Goal: Find contact information: Find contact information

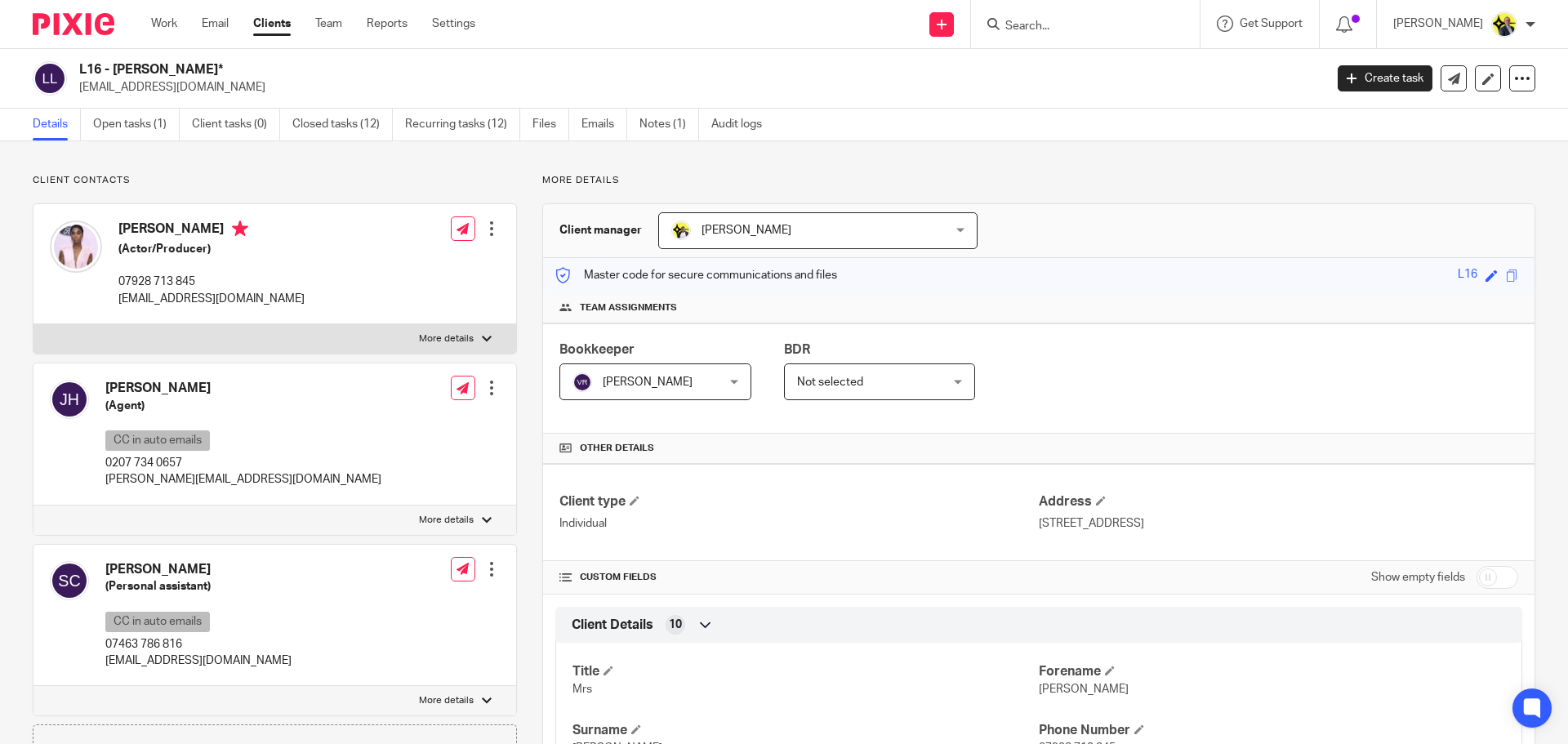
click at [1048, 28] on input "Search" at bounding box center [1077, 27] width 147 height 14
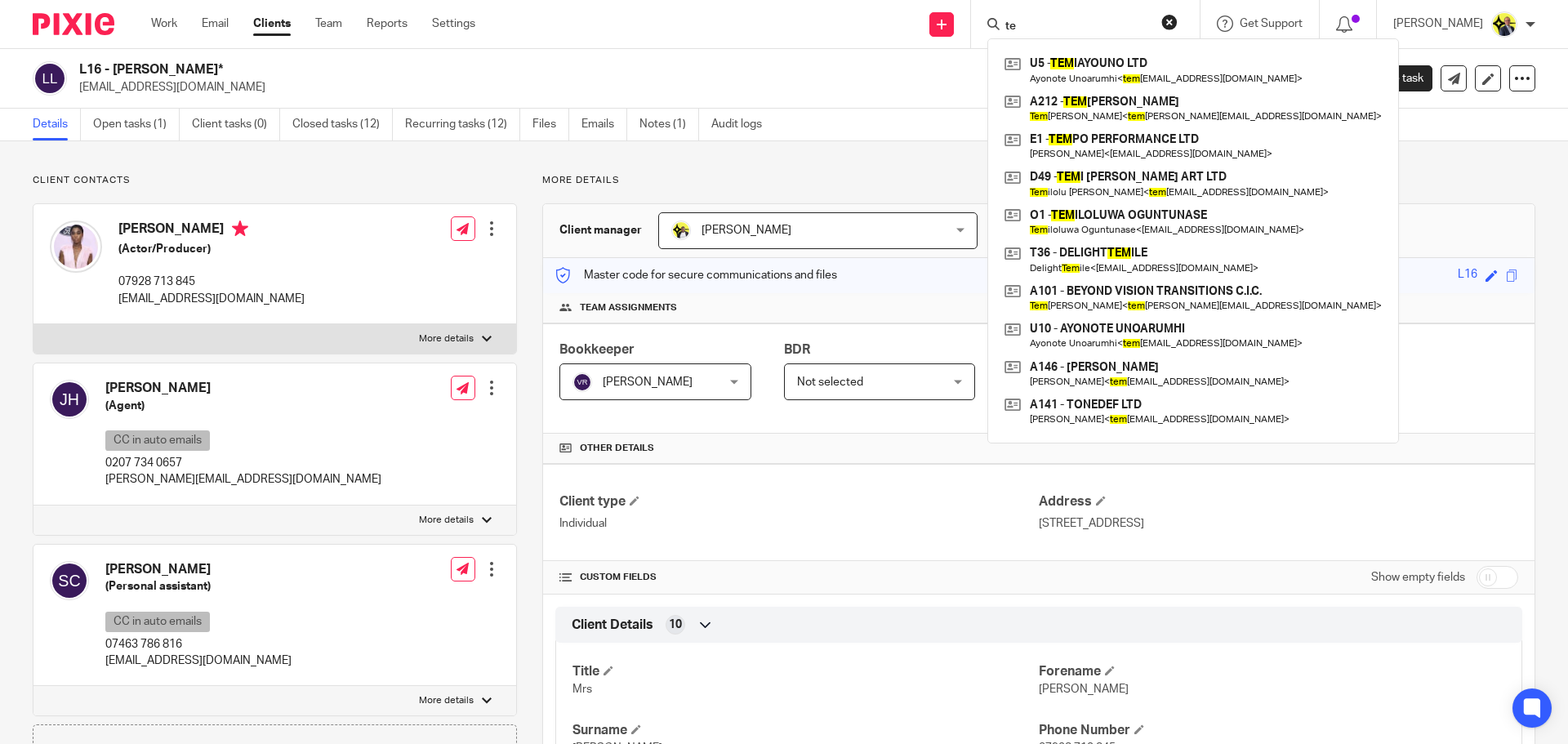
type input "t"
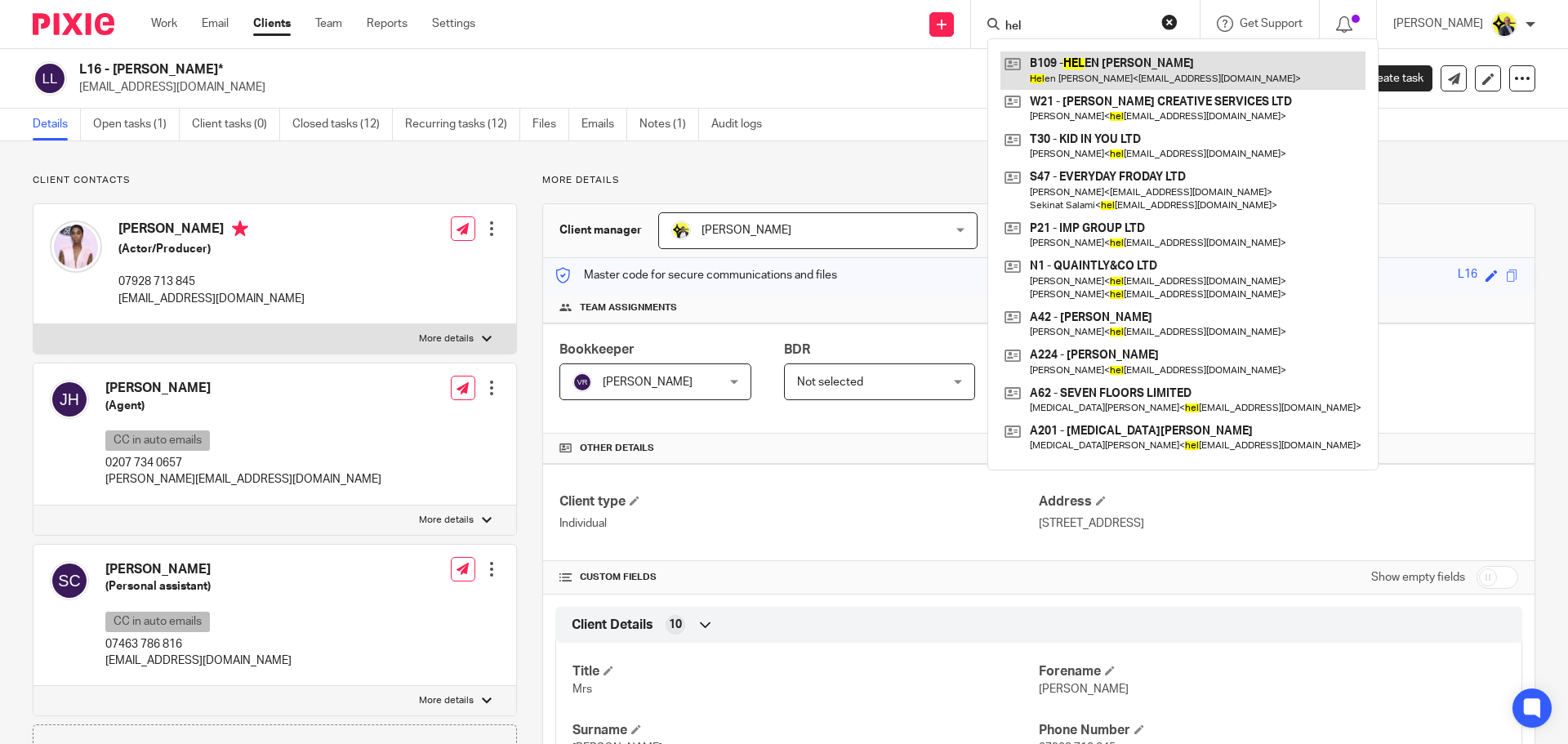
type input "hel"
click at [1143, 81] on link at bounding box center [1183, 70] width 365 height 38
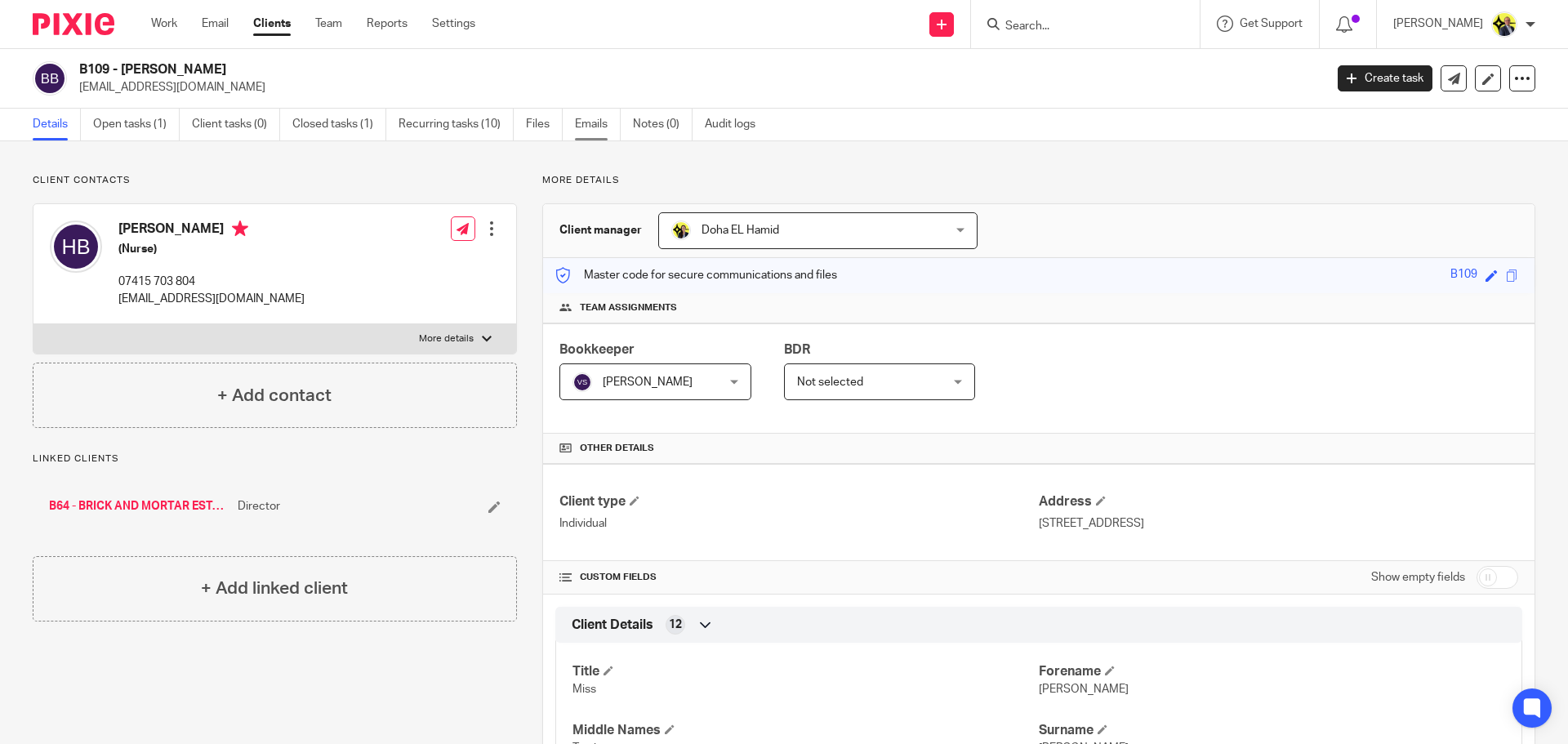
click at [591, 128] on link "Emails" at bounding box center [597, 124] width 46 height 31
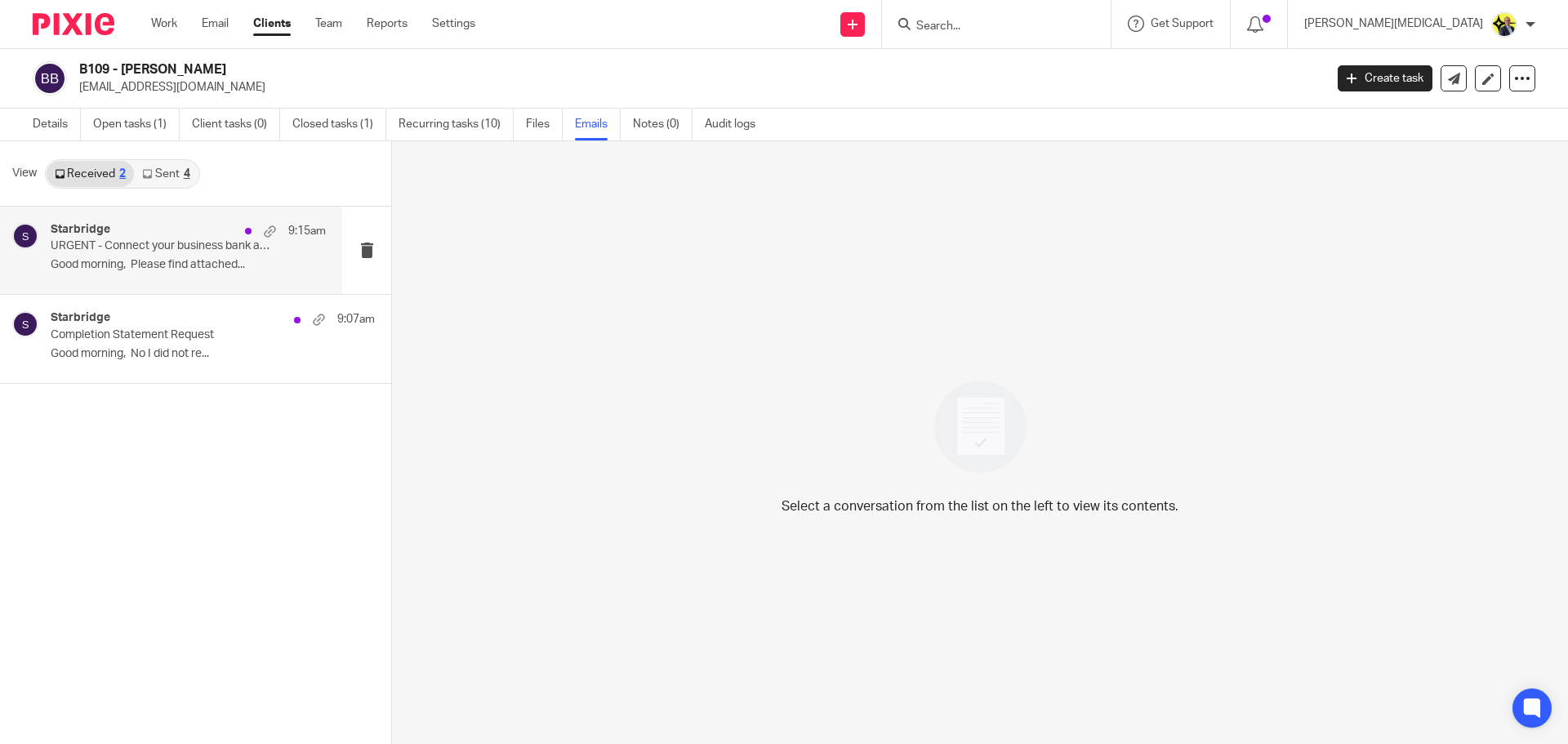
click at [173, 264] on p "Good morning, Please find attached..." at bounding box center [188, 264] width 275 height 13
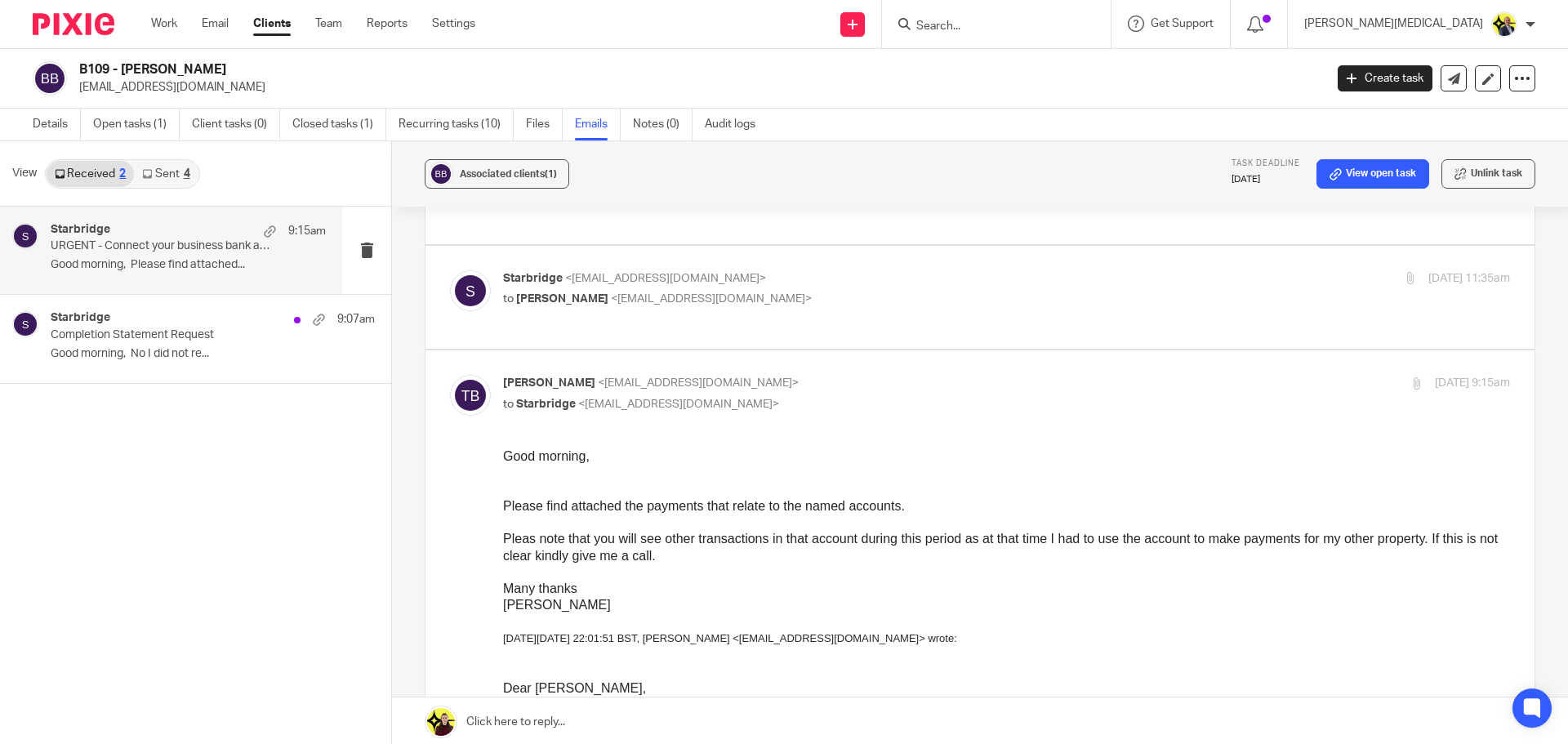
scroll to position [269, 0]
click at [178, 181] on link "Sent 4" at bounding box center [166, 174] width 64 height 26
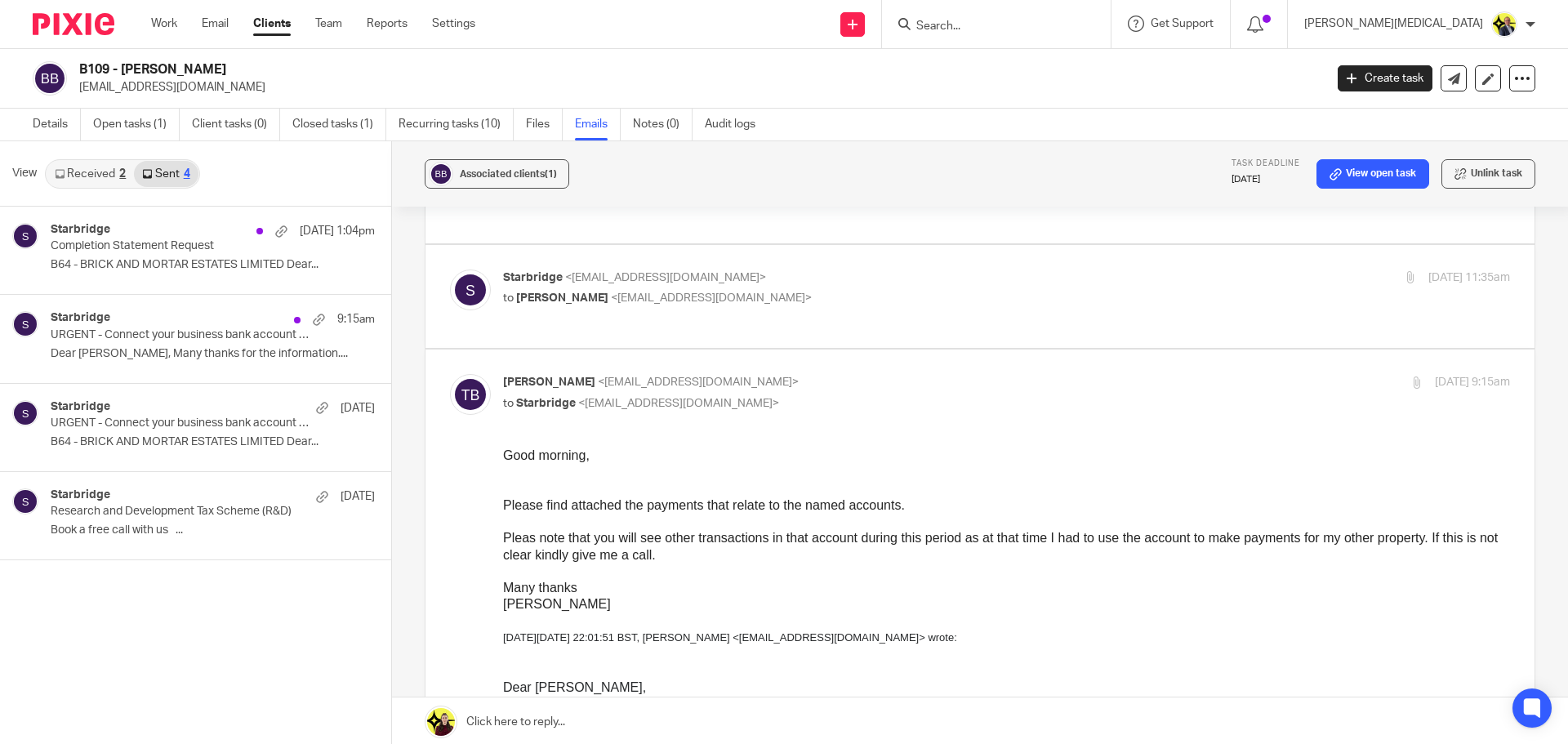
scroll to position [3, 0]
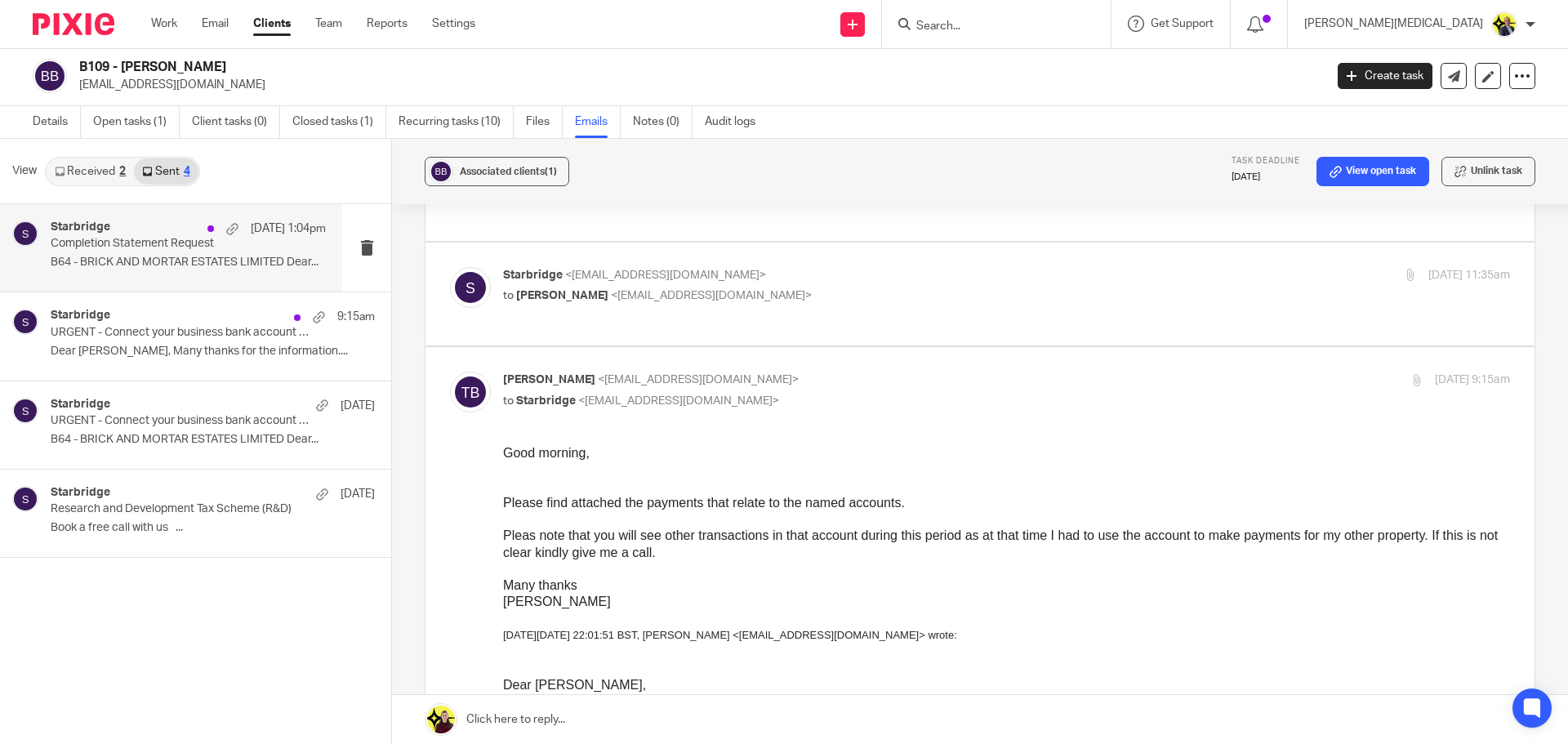
click at [161, 268] on p "B64 - BRICK AND MORTAR ESTATES LIMITED Dear..." at bounding box center [188, 262] width 275 height 13
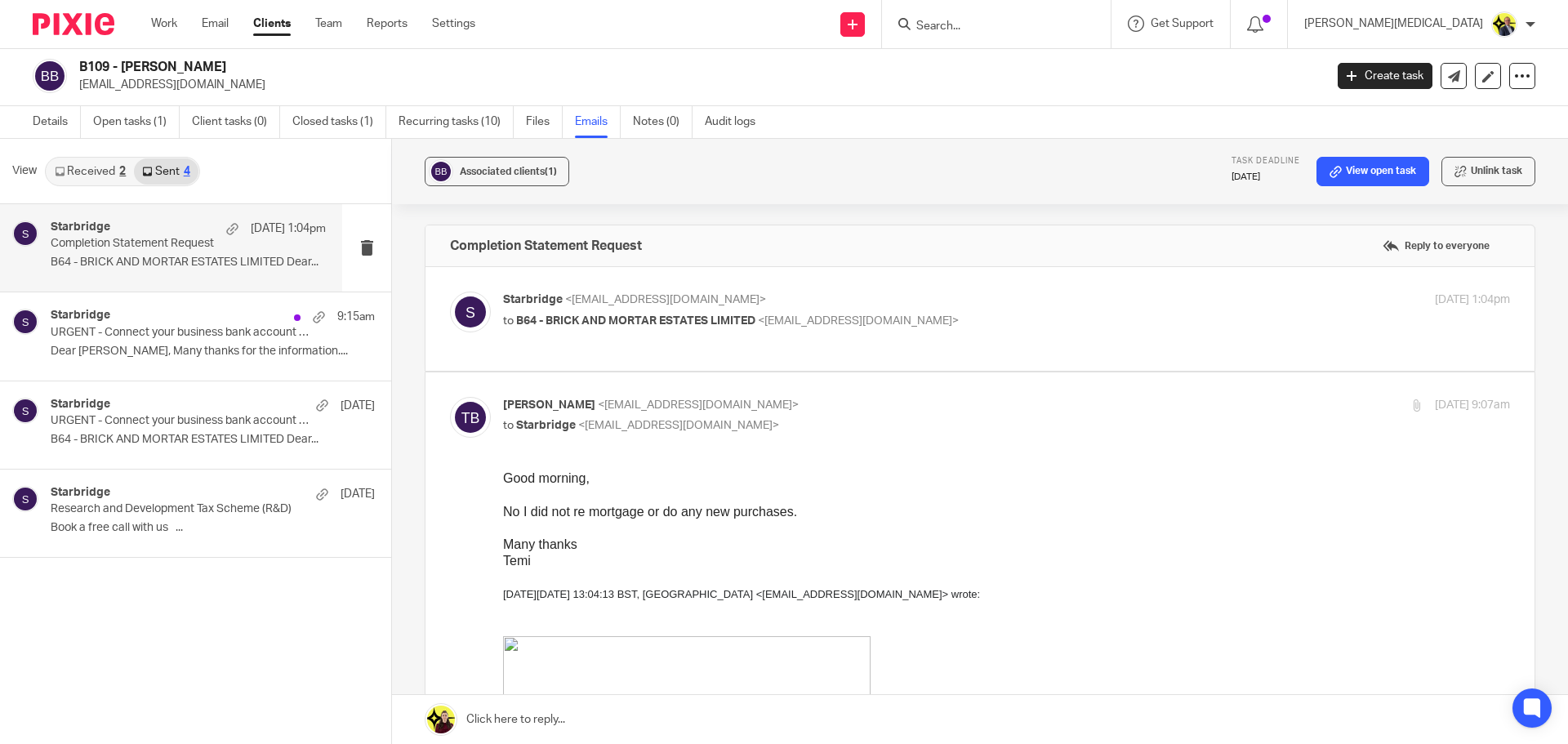
scroll to position [0, 0]
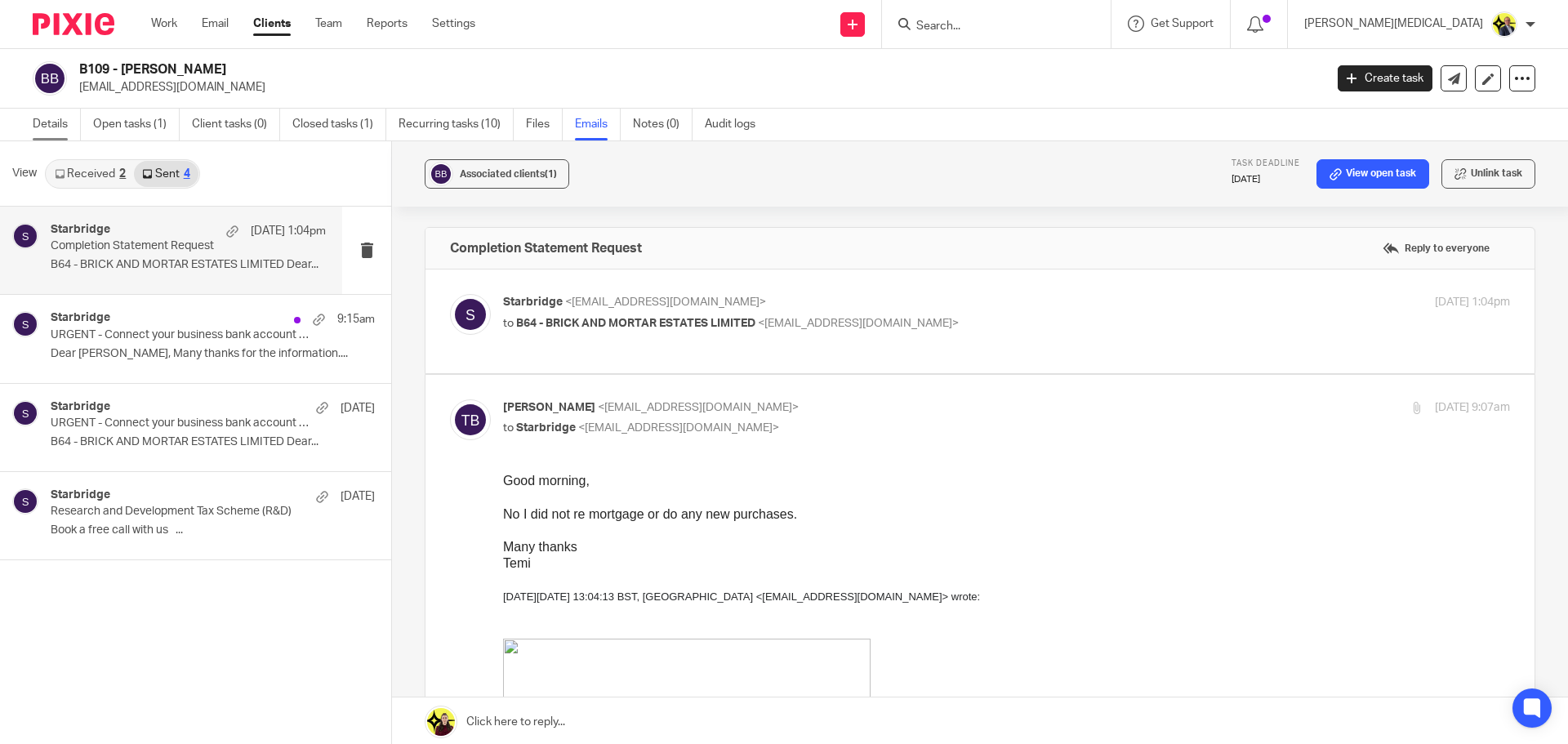
click at [56, 121] on link "Details" at bounding box center [57, 124] width 49 height 31
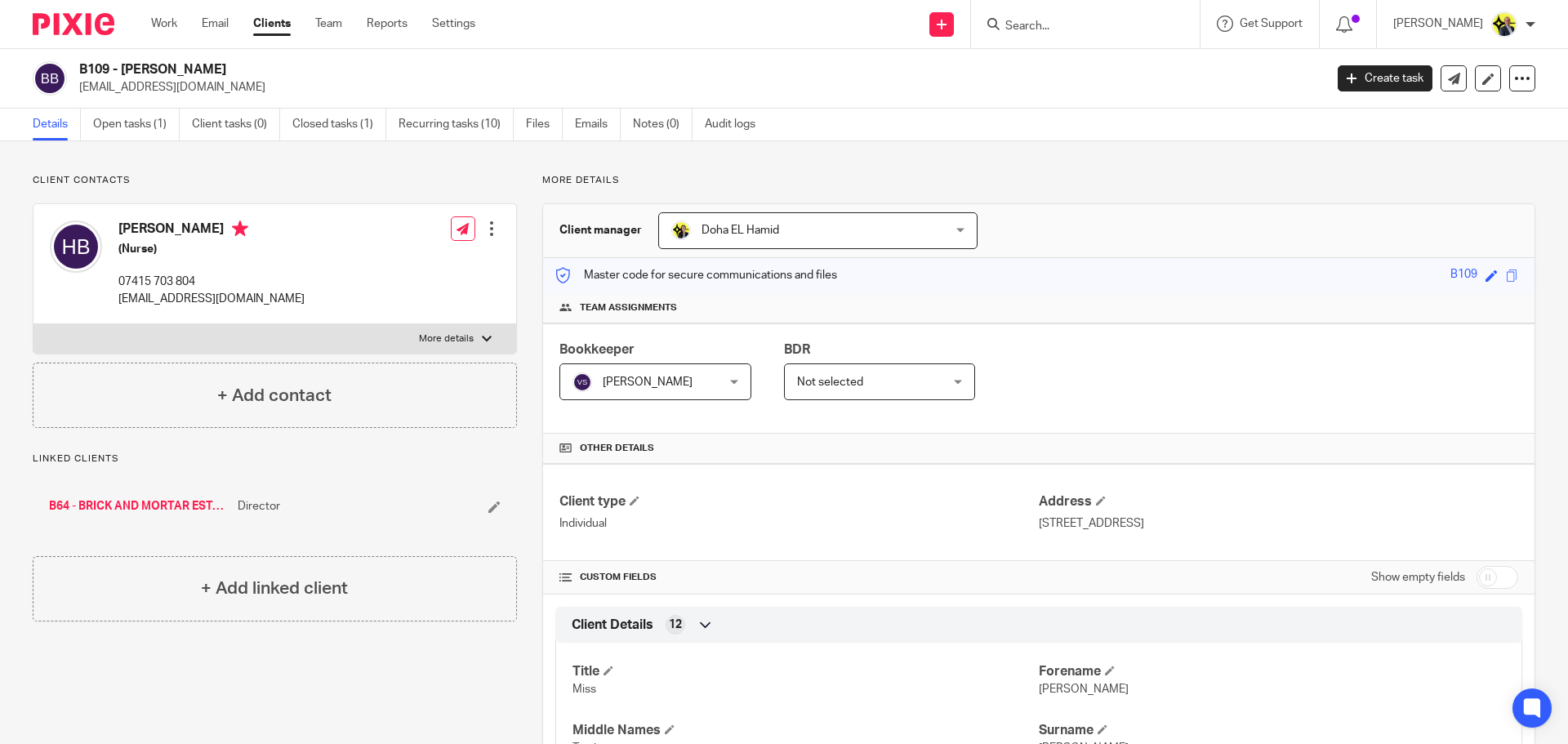
click at [157, 509] on link "B64 - BRICK AND MORTAR ESTATES LIMITED" at bounding box center [139, 506] width 181 height 16
drag, startPoint x: 374, startPoint y: 68, endPoint x: 63, endPoint y: 58, distance: 311.2
click at [63, 59] on div "B64 - BRICK AND MORTAR ESTATES LIMITED baloguntemi93@yahoo.com Create task Upda…" at bounding box center [784, 78] width 1568 height 59
copy div "B64 - BRICK AND MORTAR ESTATES LIMITED"
click at [361, 73] on h2 "B64 - BRICK AND MORTAR ESTATES LIMITED" at bounding box center [573, 69] width 988 height 17
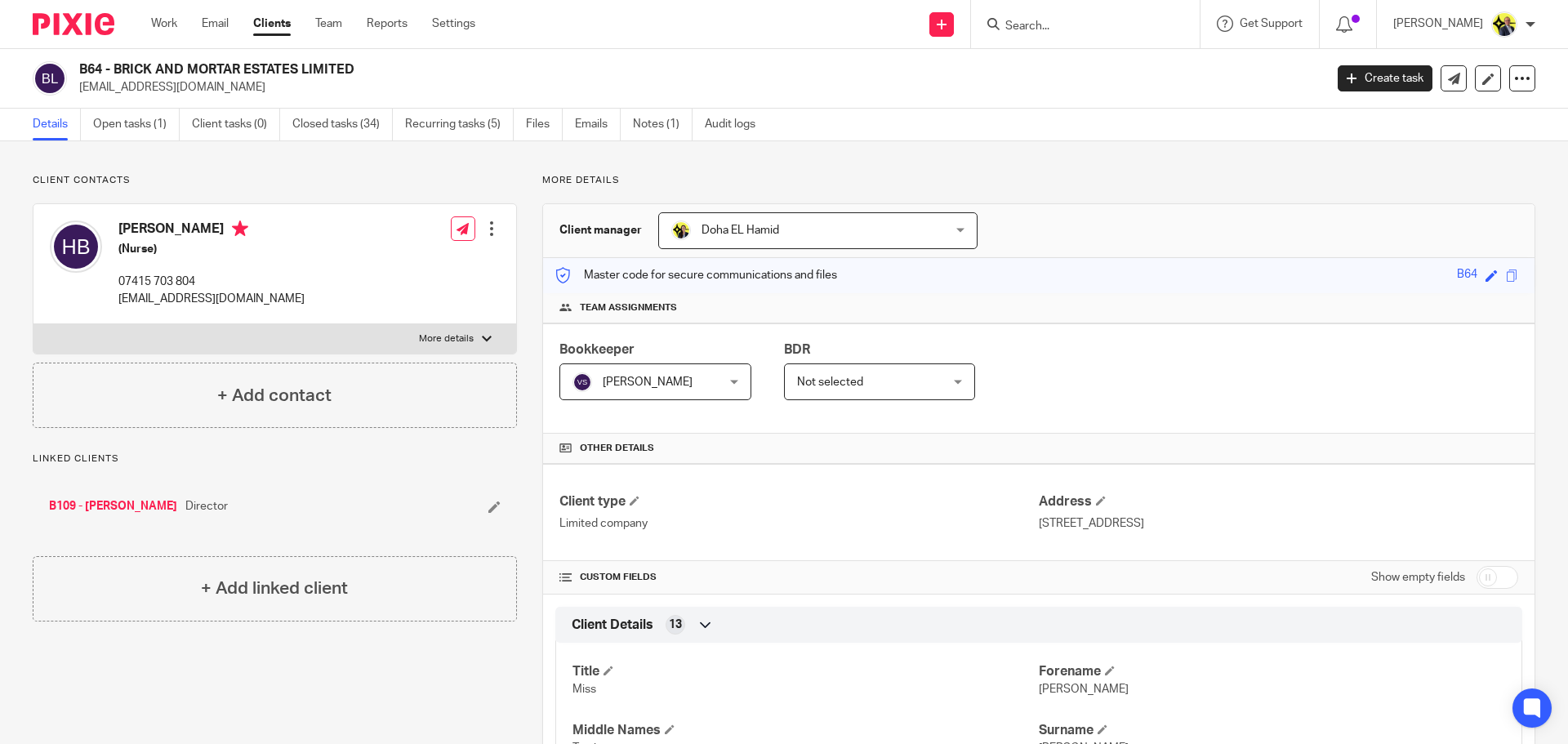
drag, startPoint x: 355, startPoint y: 67, endPoint x: 78, endPoint y: 74, distance: 277.1
click at [78, 74] on div "B64 - BRICK AND MORTAR ESTATES LIMITED baloguntemi93@yahoo.com" at bounding box center [673, 78] width 1281 height 34
copy h2 "B64 - BRICK AND MORTAR ESTATES LIMITED"
drag, startPoint x: 270, startPoint y: 298, endPoint x: 119, endPoint y: 301, distance: 151.0
click at [119, 301] on div "Helen Balogun (Nurse) 07415 703 804 baloguntemi93@yahoo.com Edit contact Create…" at bounding box center [274, 264] width 483 height 120
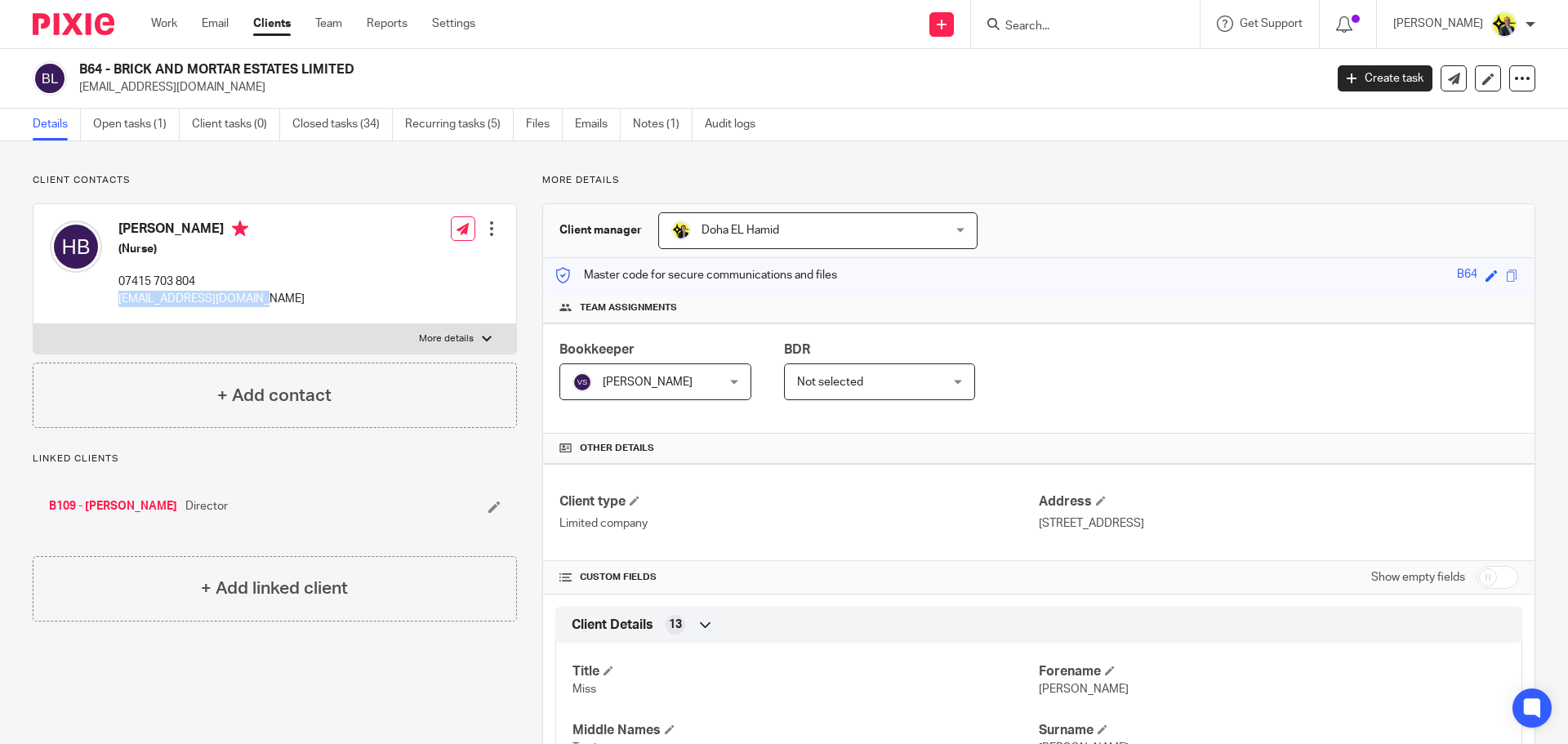
copy p "baloguntemi93@yahoo.com"
drag, startPoint x: 198, startPoint y: 281, endPoint x: 120, endPoint y: 281, distance: 78.0
click at [120, 281] on p "07415 703 804" at bounding box center [211, 282] width 186 height 16
copy p "07415 703 804"
click at [1057, 31] on input "Search" at bounding box center [1077, 27] width 147 height 14
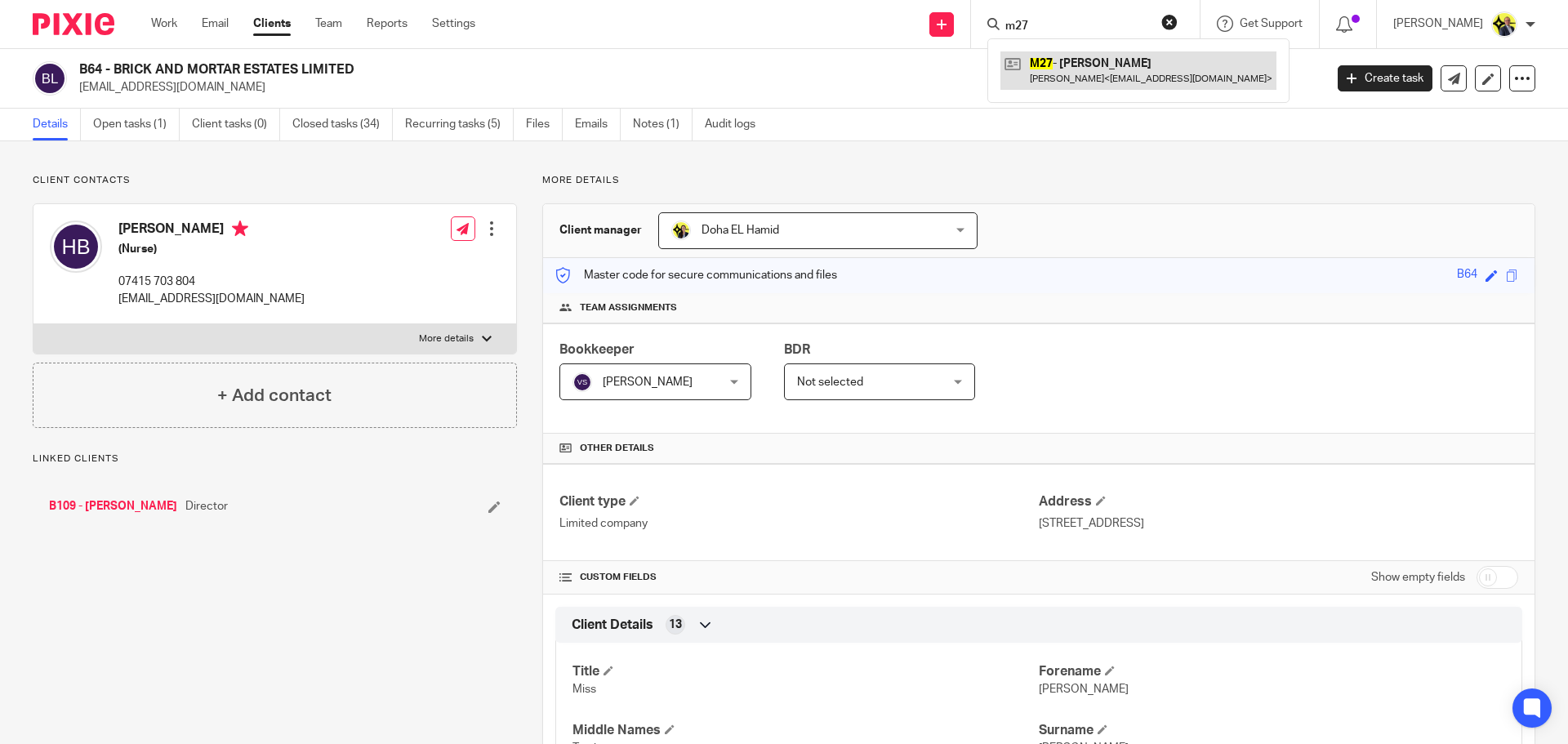
type input "m27"
click at [1106, 58] on link at bounding box center [1138, 70] width 276 height 38
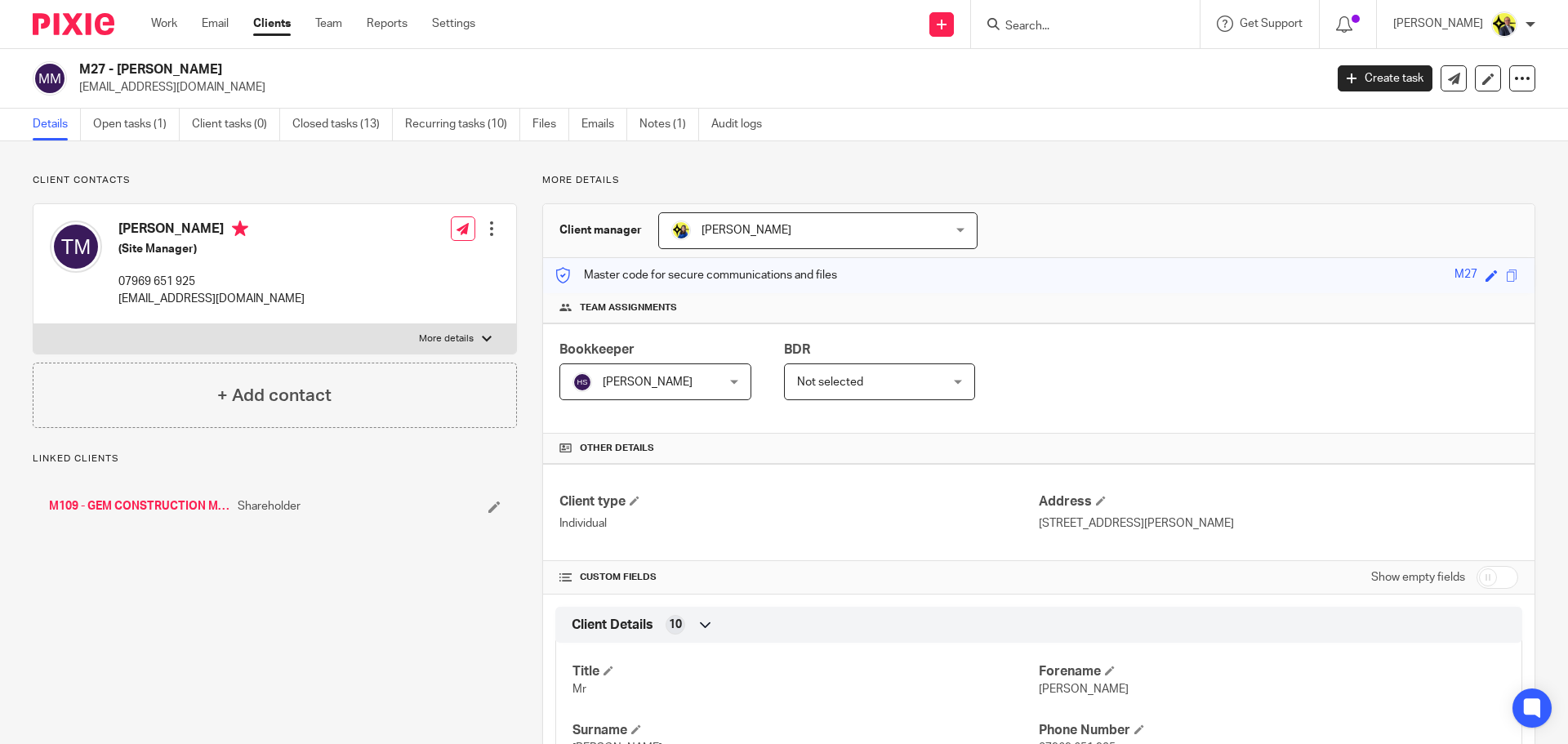
click at [169, 510] on link "M109 - GEM CONSTRUCTION MANAGEMENT LTD" at bounding box center [139, 506] width 181 height 16
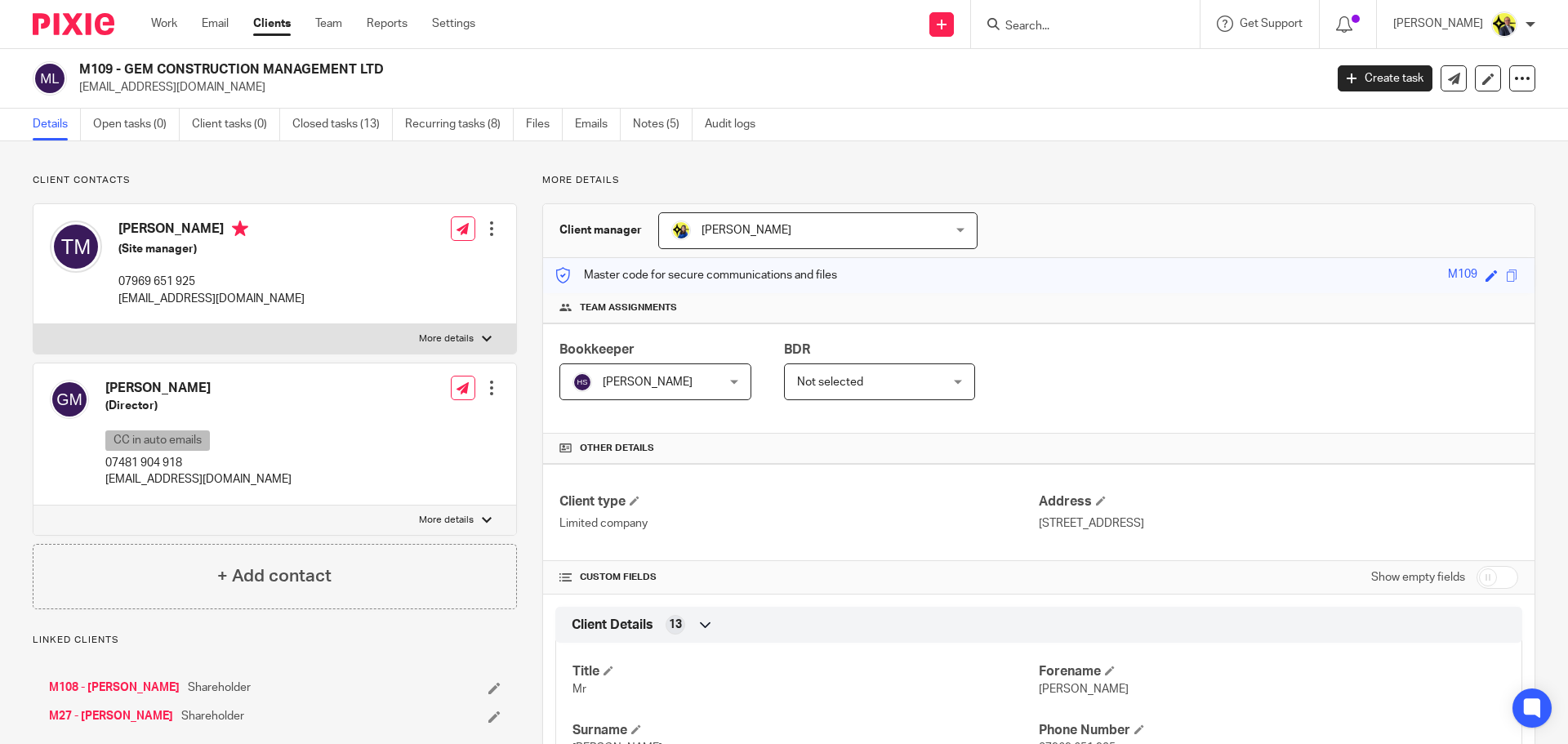
click at [354, 183] on p "Client contacts" at bounding box center [274, 180] width 484 height 13
click at [595, 124] on link "Emails" at bounding box center [597, 124] width 46 height 31
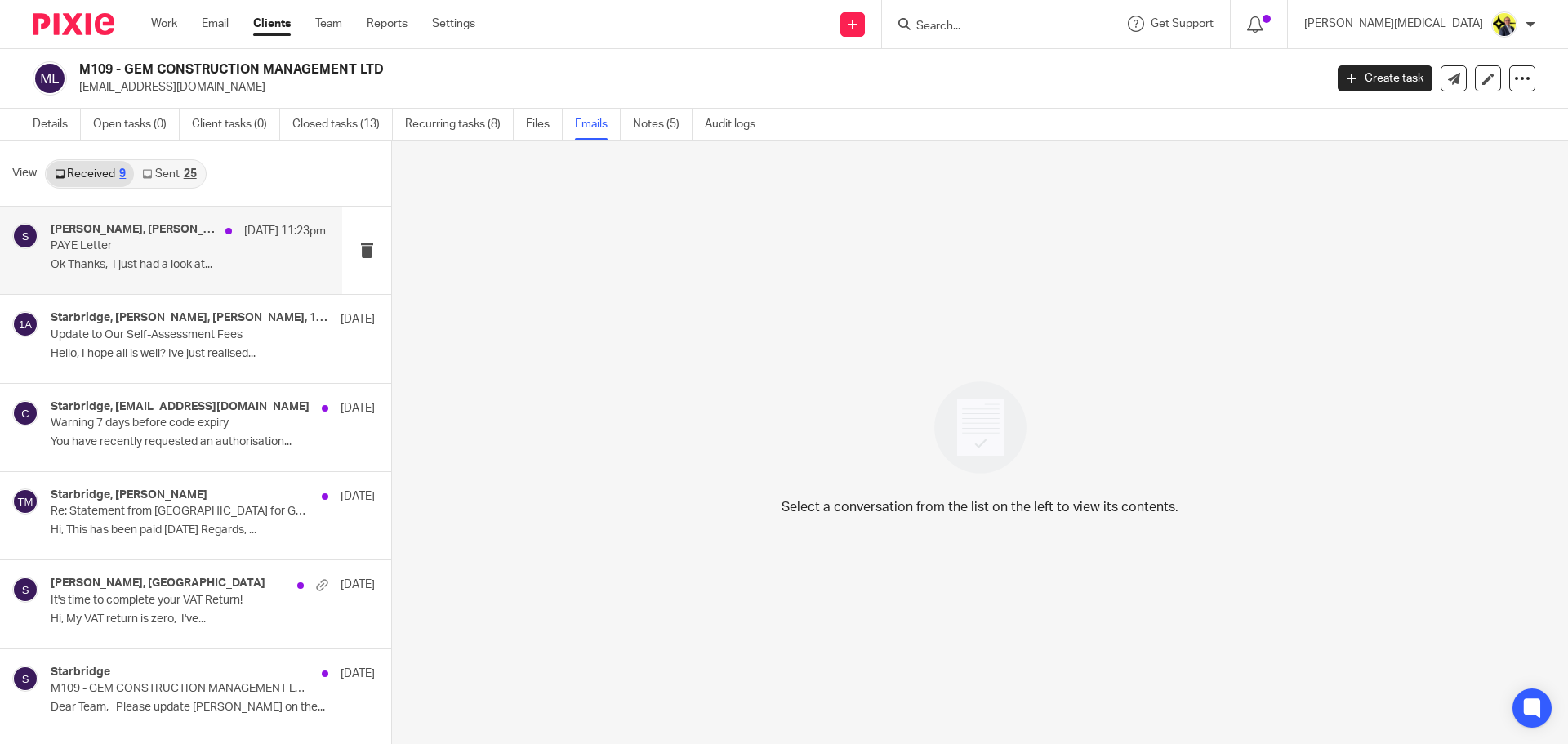
click at [158, 268] on p "Ok Thanks, I just had a look at..." at bounding box center [188, 264] width 275 height 13
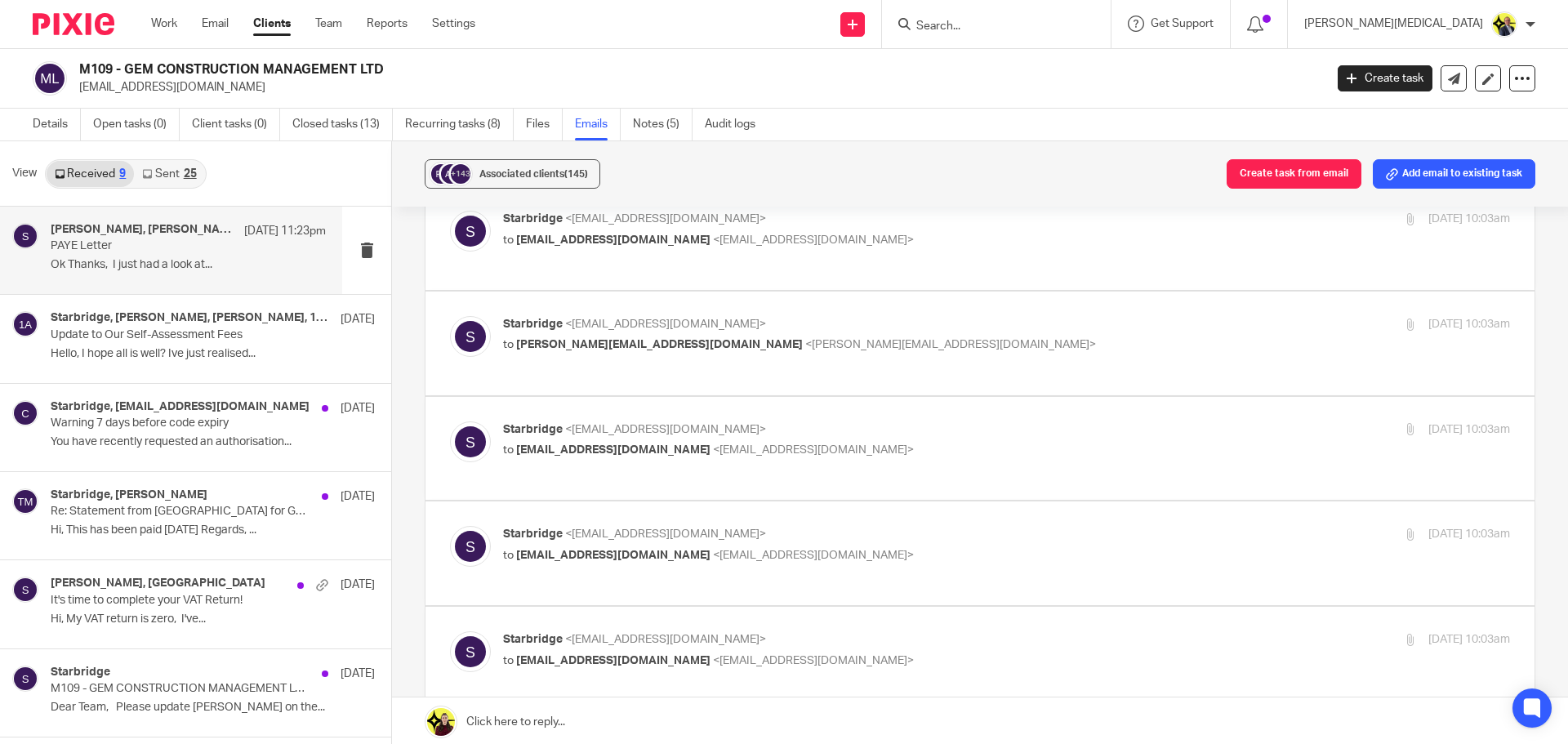
scroll to position [817, 0]
click at [161, 173] on link "Sent 25" at bounding box center [169, 174] width 70 height 26
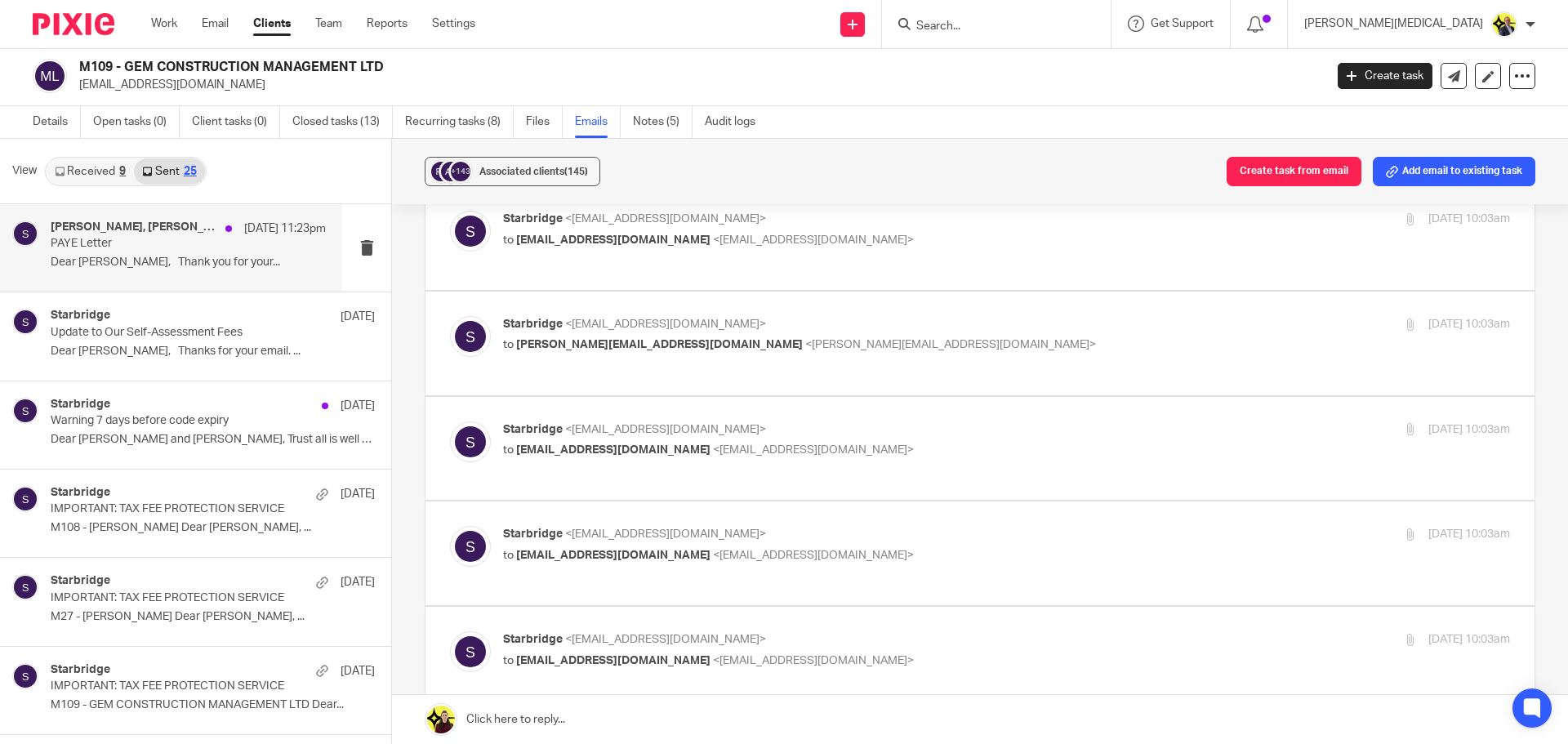
click at [166, 253] on div "joseph, Ashleigh Thompson, Abby Morrison, Starbridge, Nicholas Reid, Jashala To…" at bounding box center [188, 247] width 275 height 55
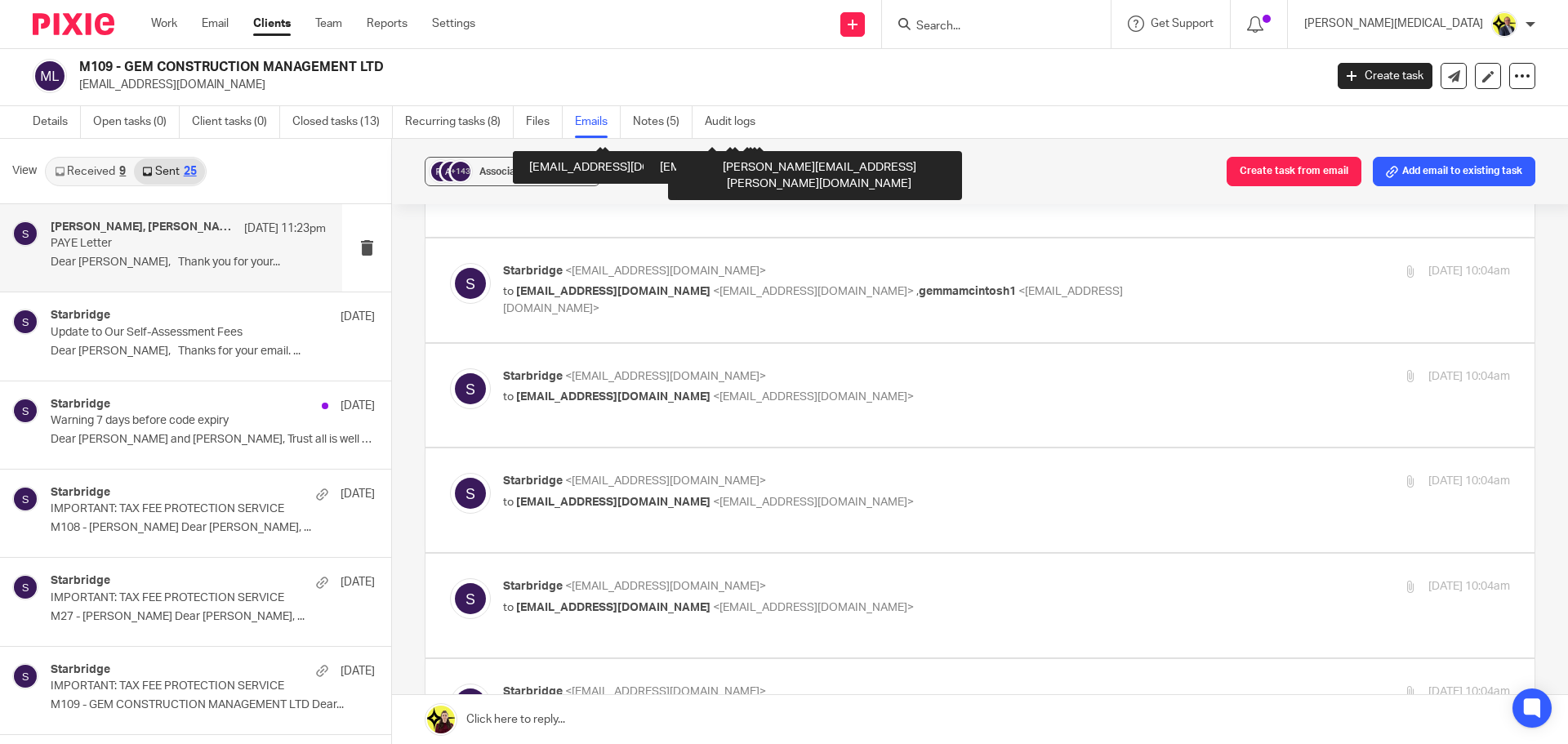
scroll to position [4685, 0]
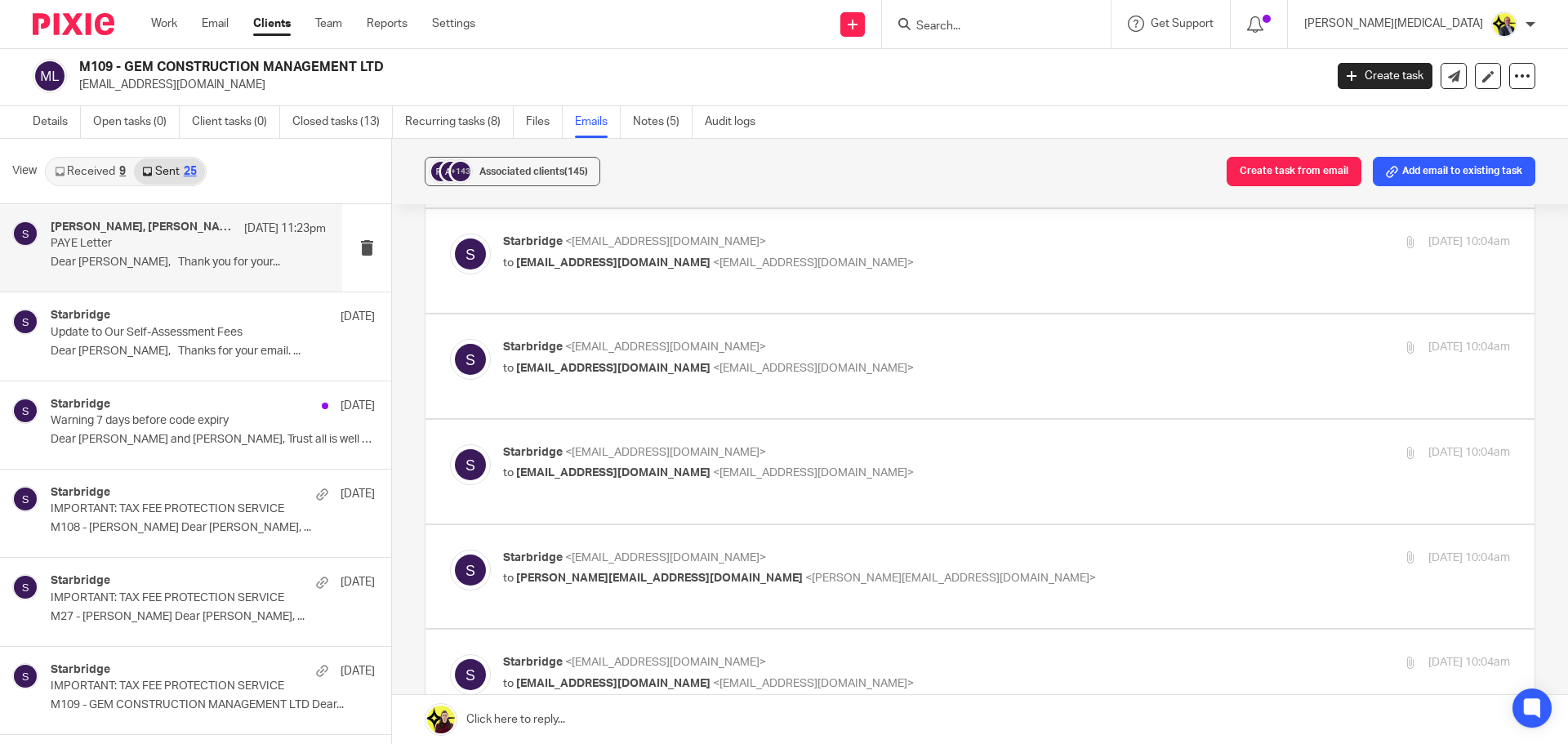
click at [775, 570] on p "to o.onyiah@me.com <o.onyiah@me.com>" at bounding box center [838, 578] width 671 height 17
checkbox input "true"
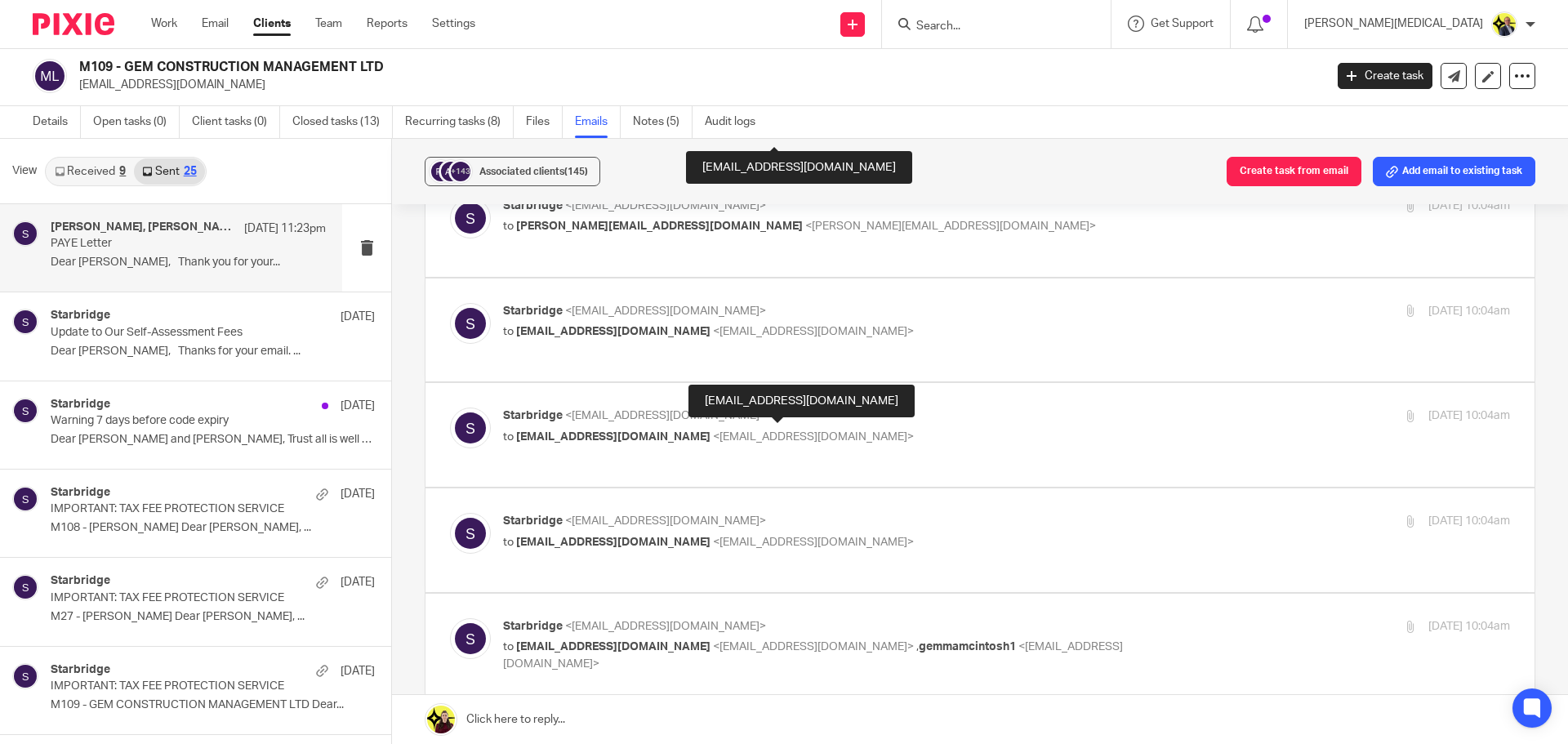
scroll to position [4092, 0]
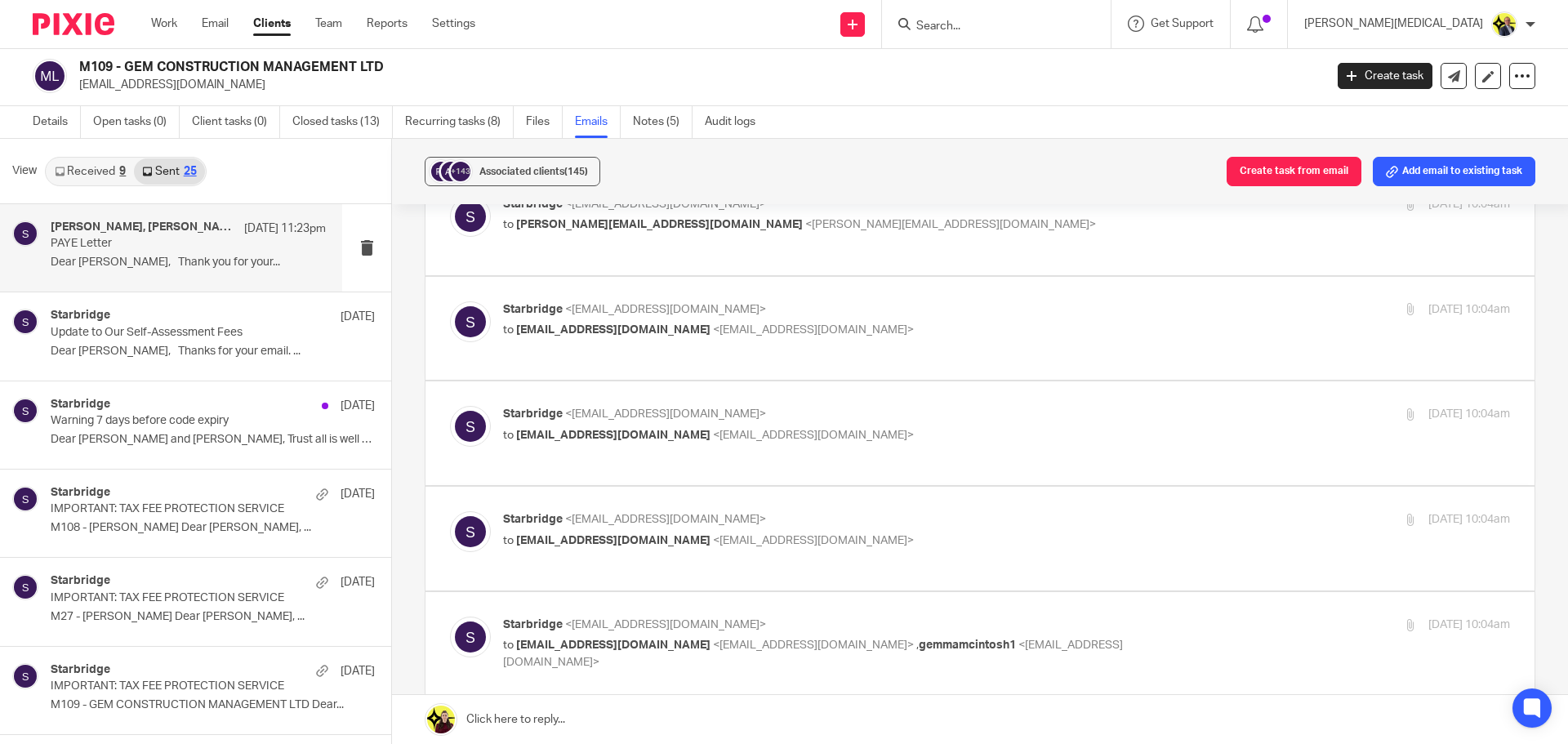
click at [733, 637] on p "to tonymcintosh@outlook.com <tonymcintosh@outlook.com> , gemmamcintosh1 <gemmam…" at bounding box center [838, 653] width 671 height 33
checkbox input "true"
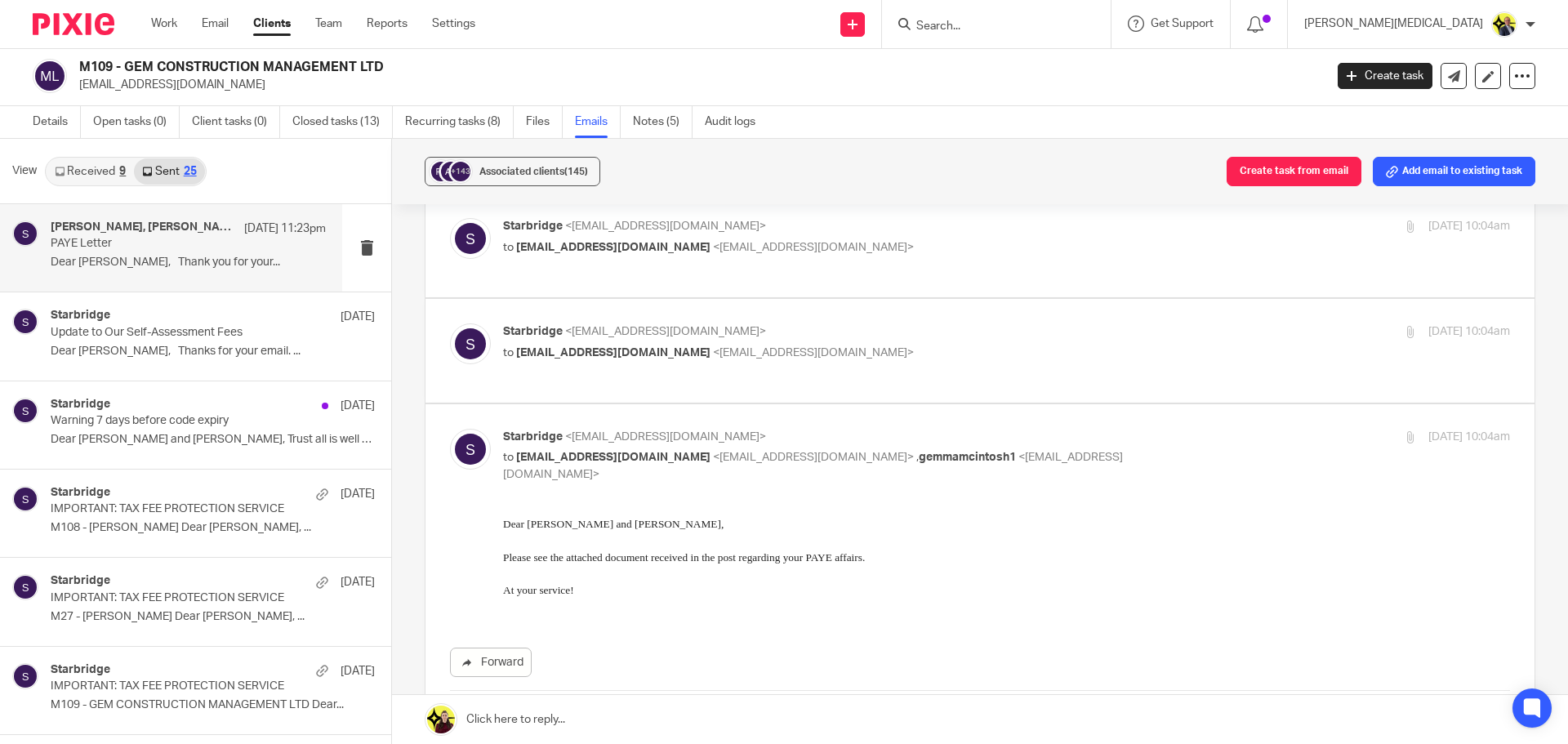
scroll to position [4287, 0]
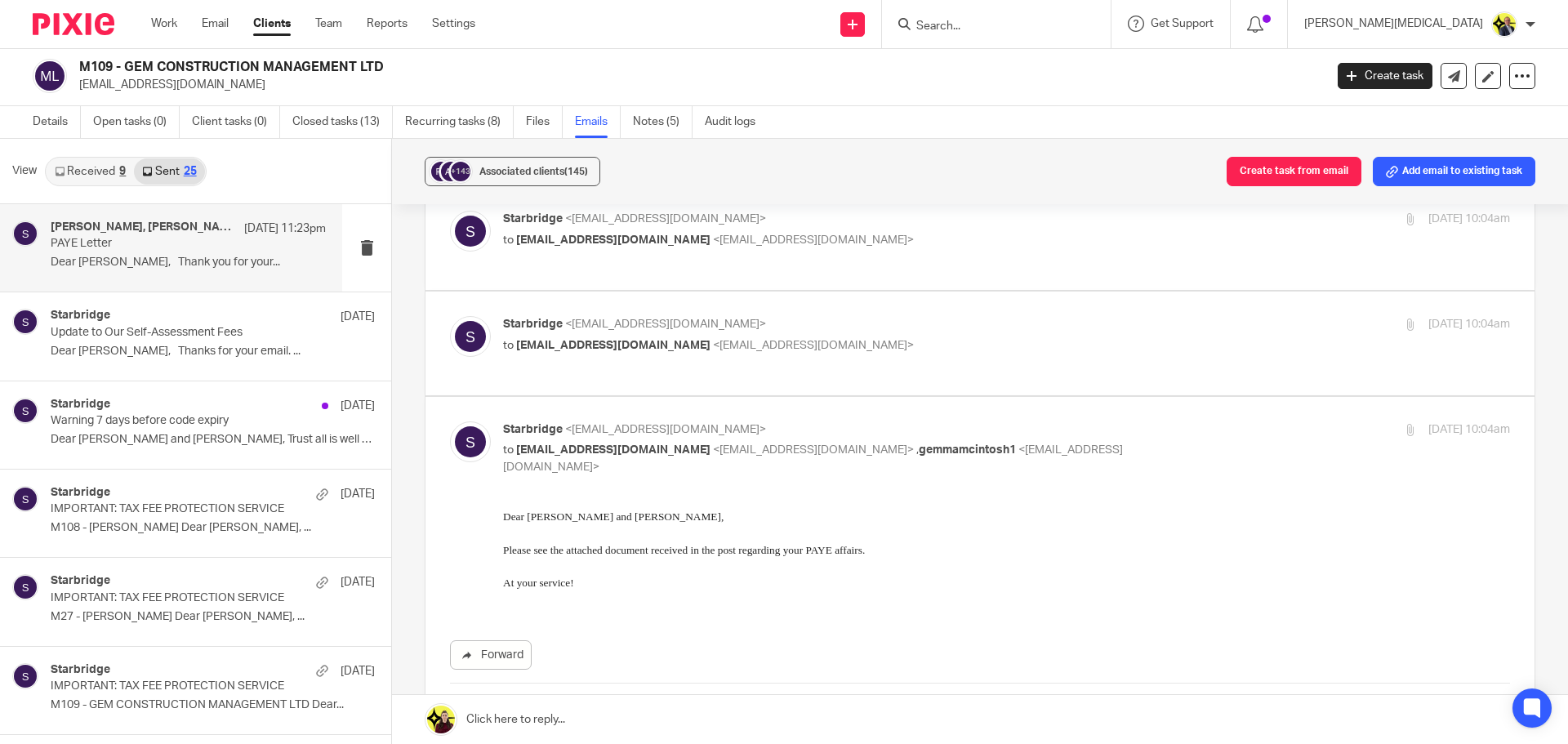
click at [480, 742] on span "M109" at bounding box center [488, 747] width 22 height 10
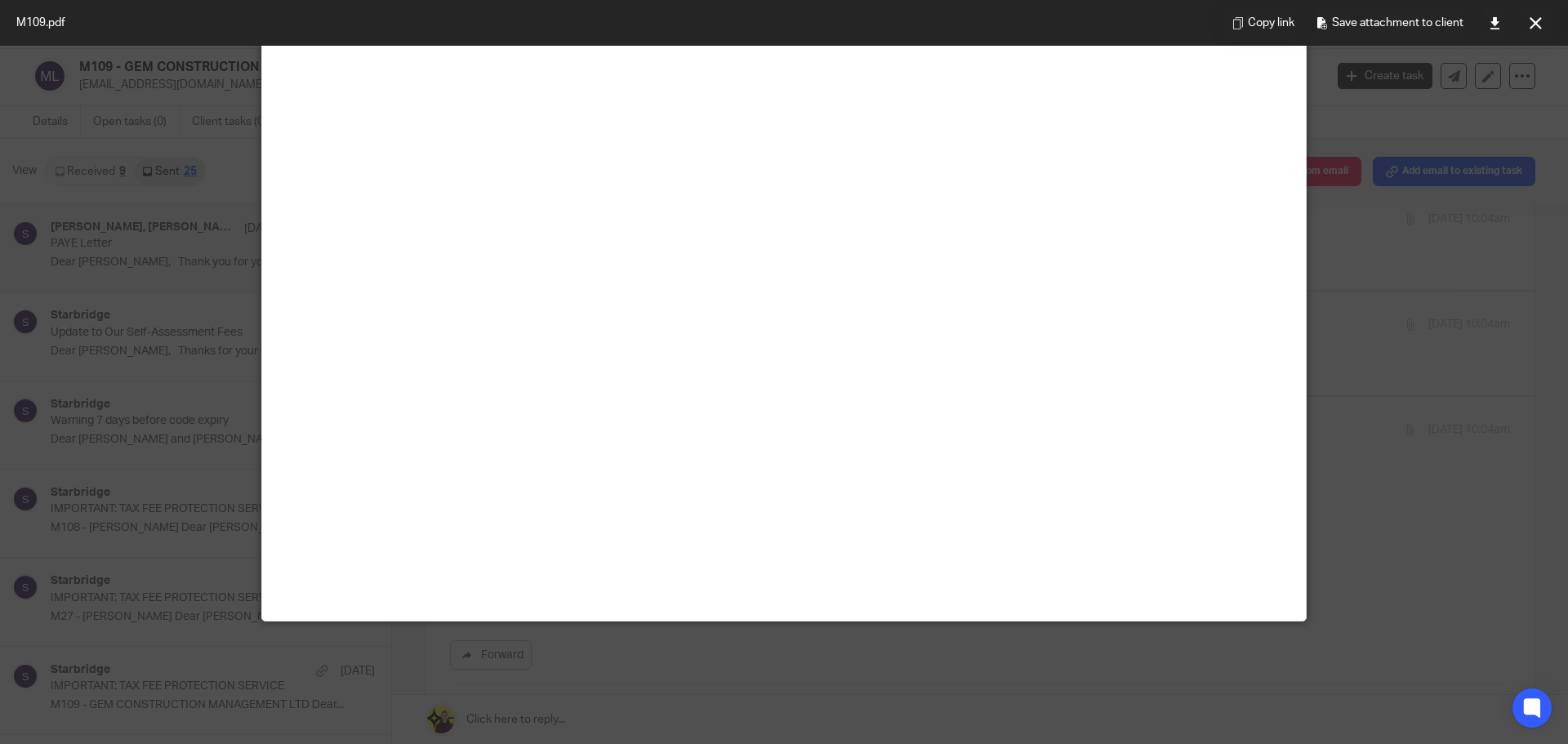
scroll to position [0, 0]
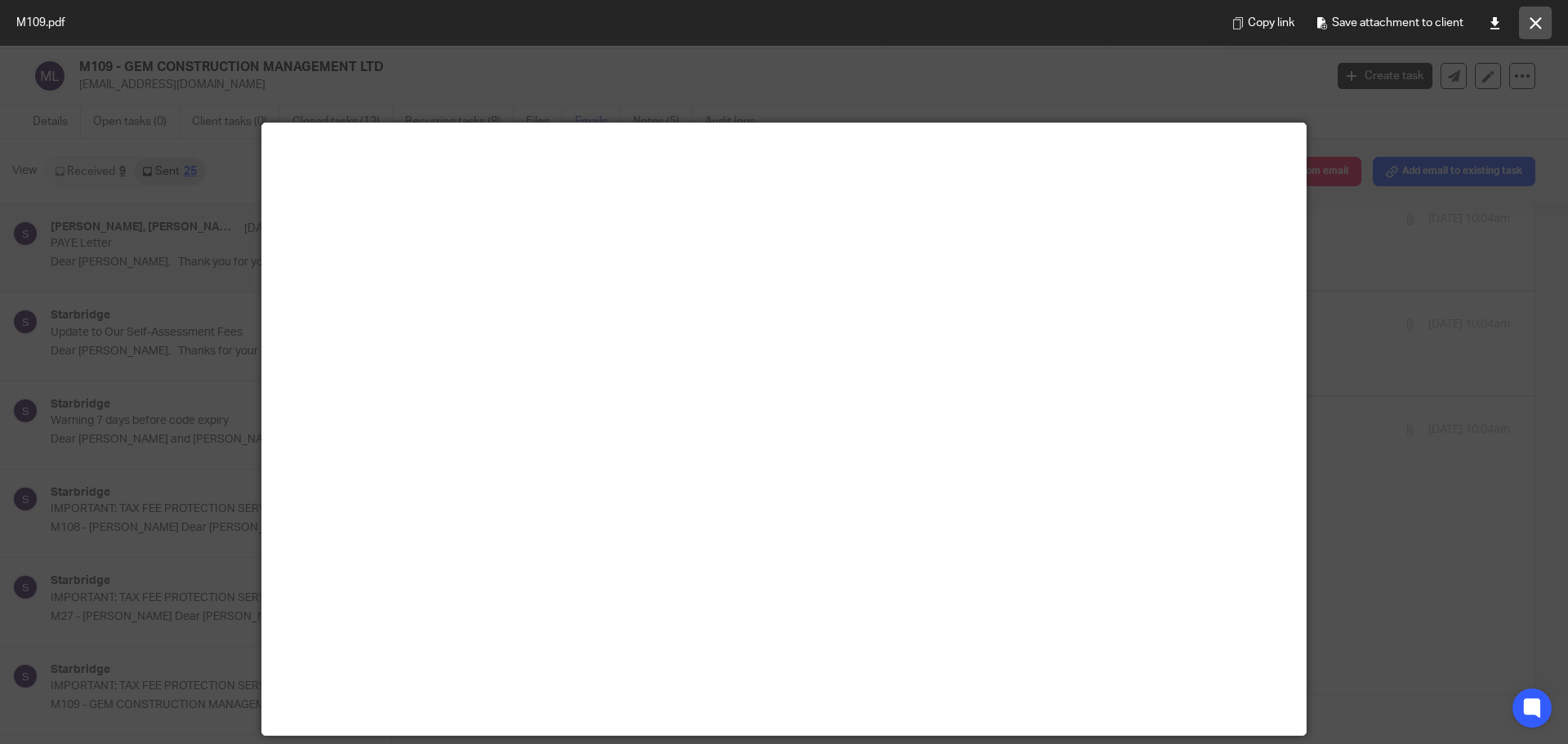
click at [1529, 31] on button at bounding box center [1536, 22] width 32 height 32
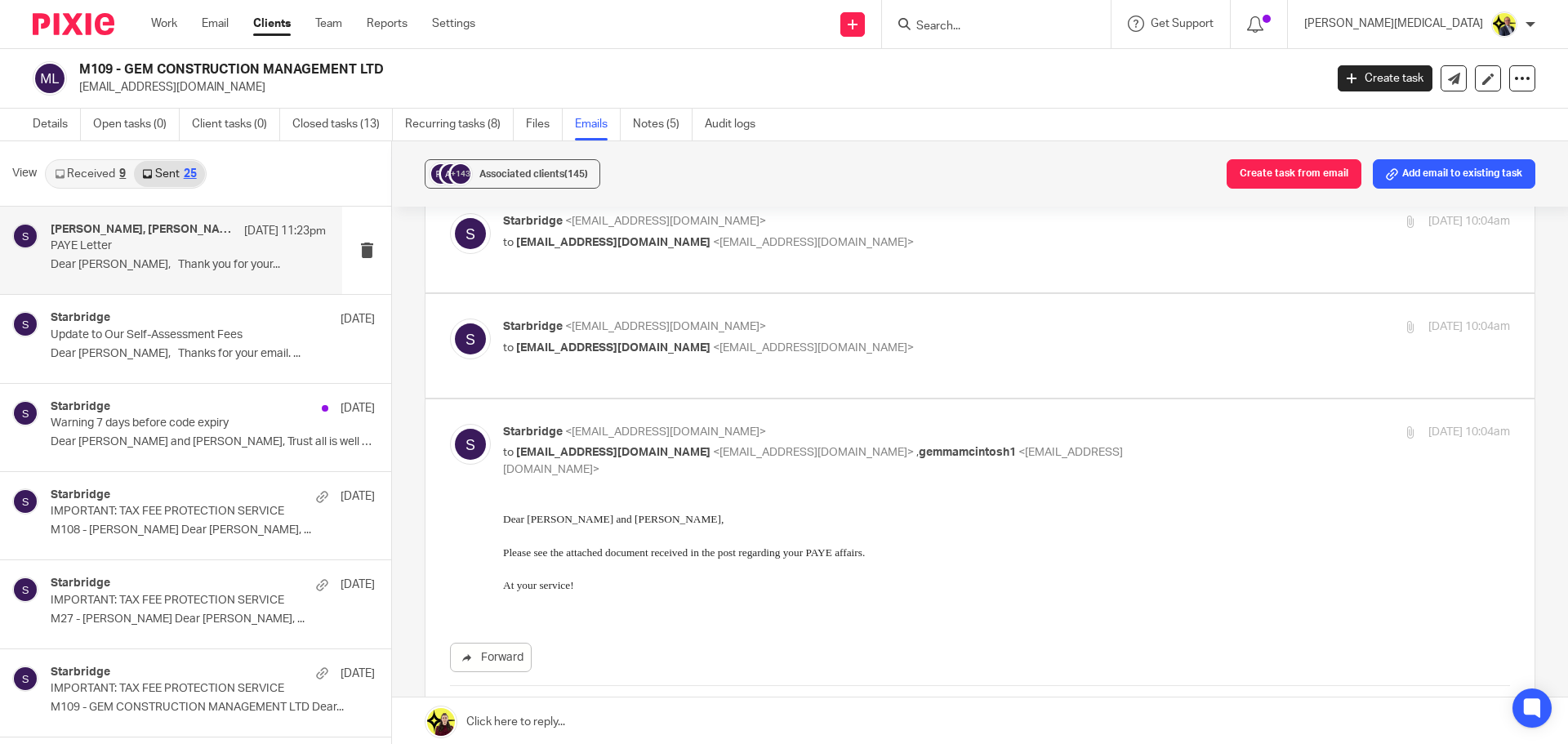
click at [627, 537] on p at bounding box center [1007, 535] width 1008 height 16
click at [1039, 31] on input "Search" at bounding box center [988, 27] width 147 height 14
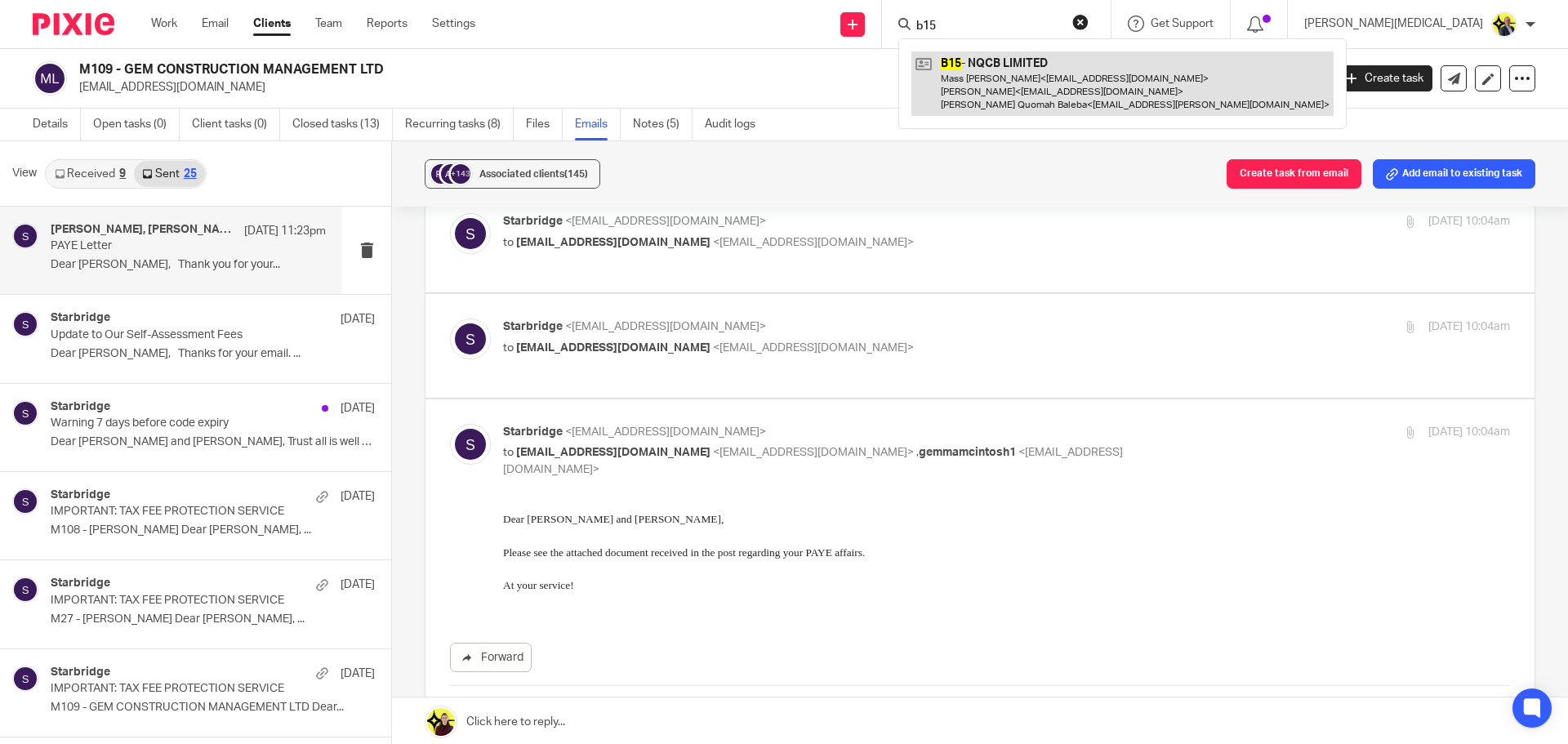
type input "b15"
click at [1113, 85] on link at bounding box center [1122, 84] width 422 height 65
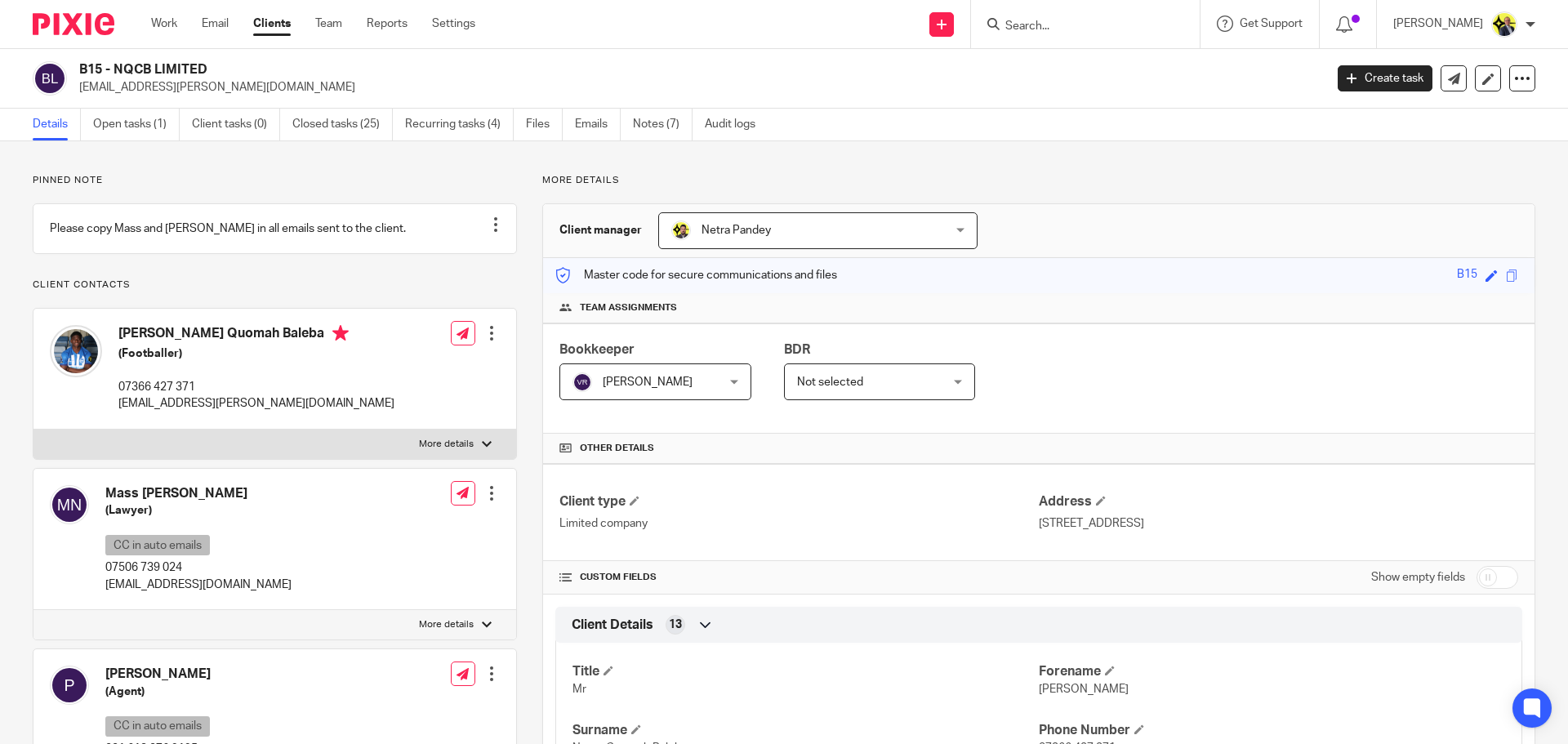
click at [1044, 25] on input "Search" at bounding box center [1077, 27] width 147 height 14
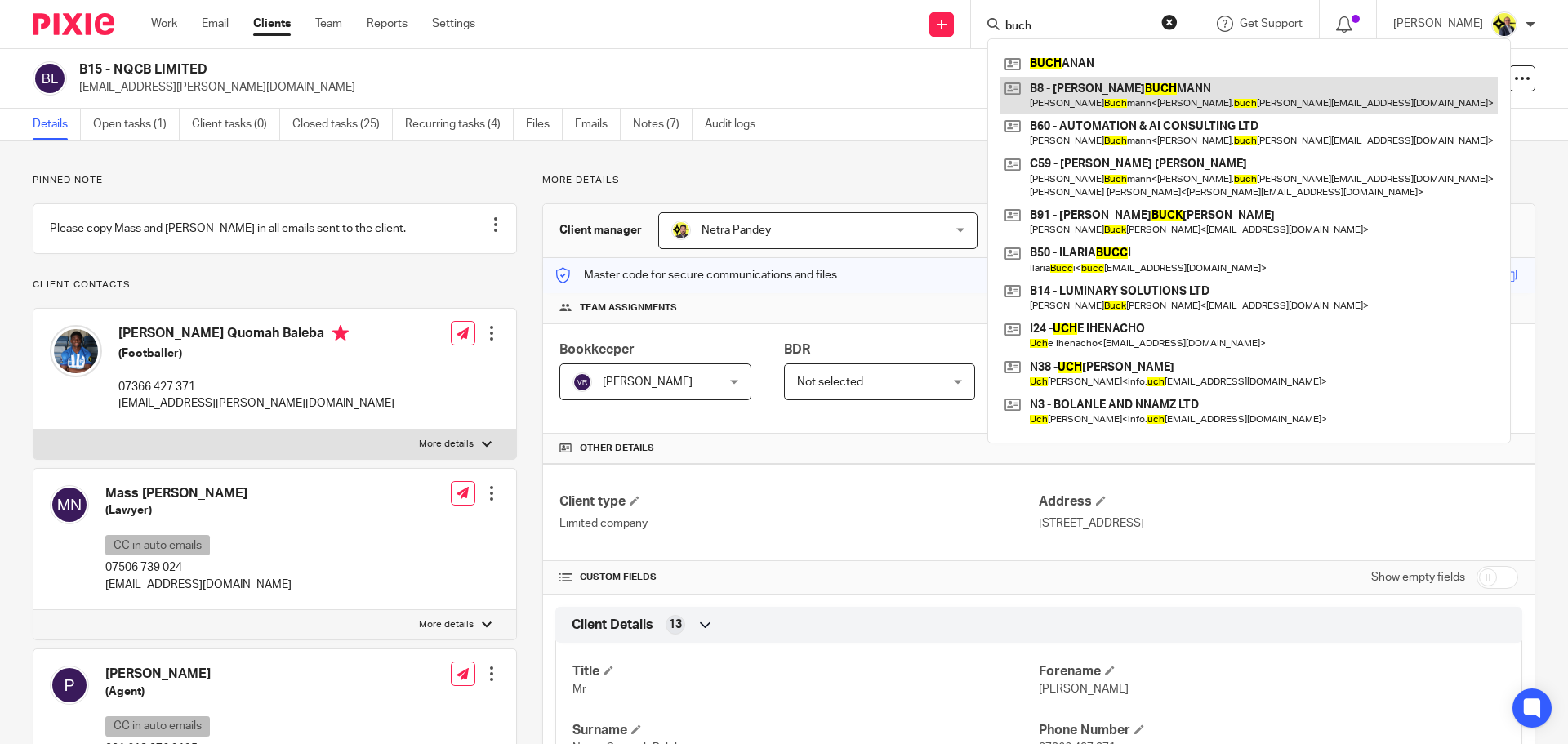
type input "buch"
click at [1154, 100] on link at bounding box center [1249, 95] width 497 height 38
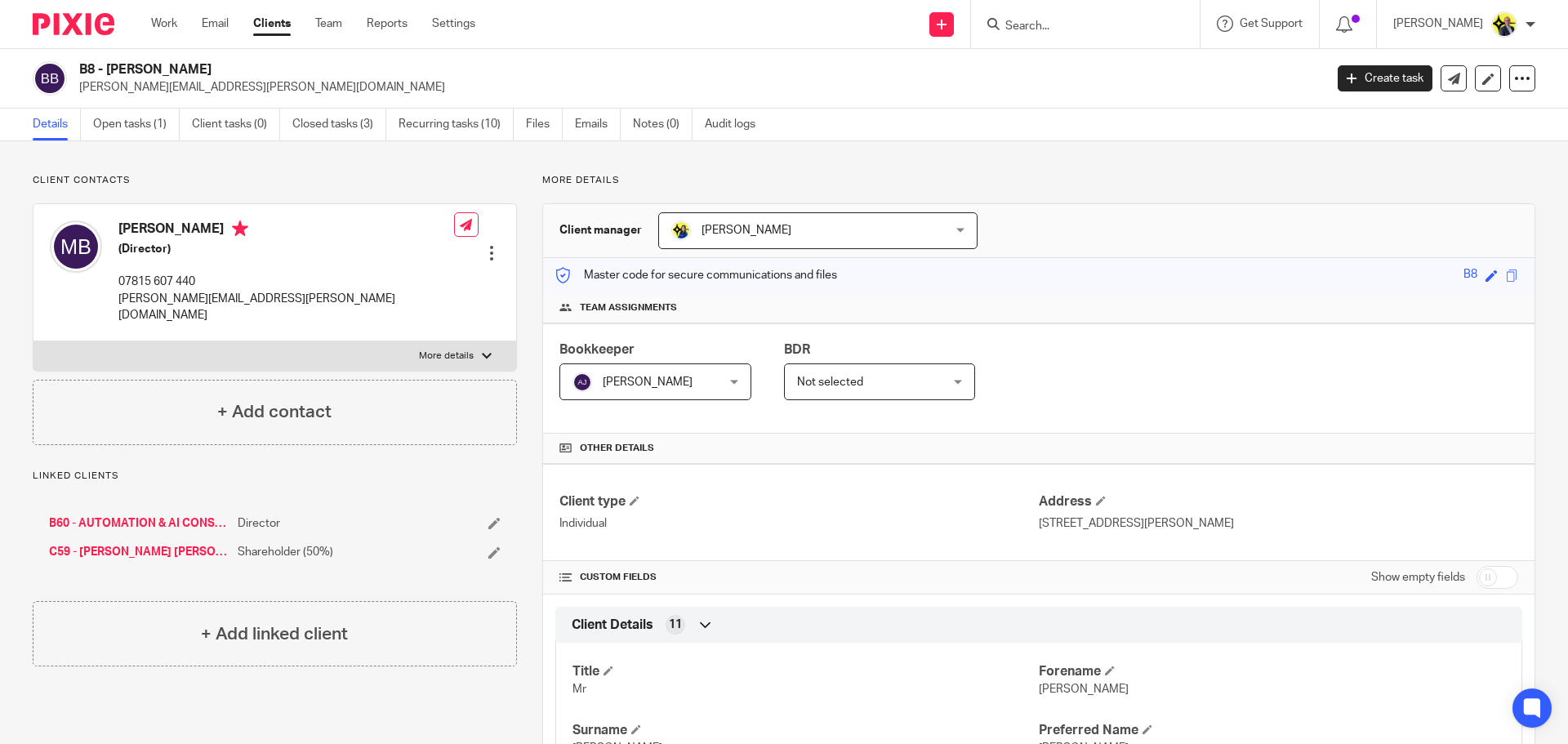
click at [1000, 176] on p "More details" at bounding box center [1039, 180] width 993 height 13
click at [598, 181] on p "More details" at bounding box center [1039, 180] width 993 height 13
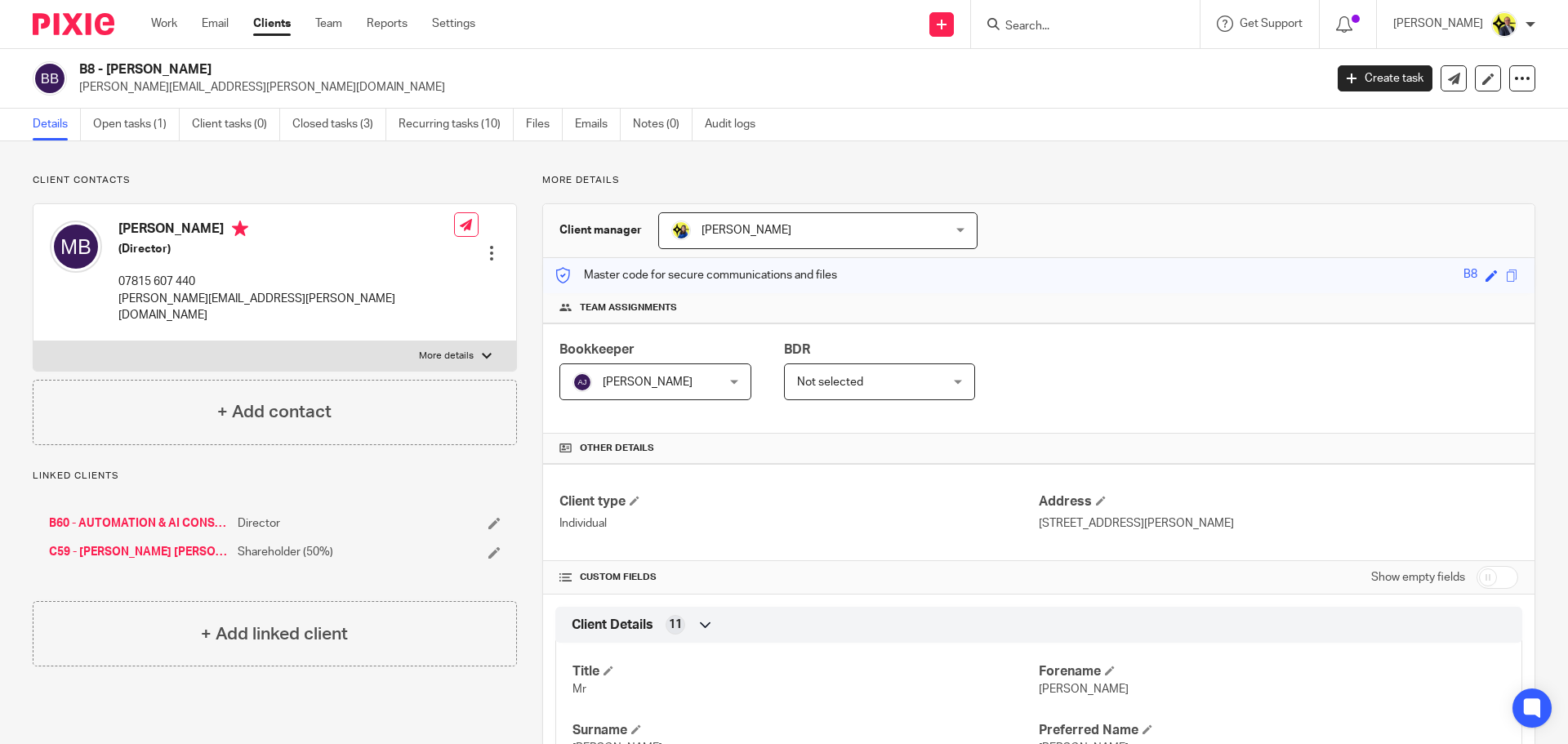
click at [542, 181] on p "More details" at bounding box center [1039, 180] width 993 height 13
drag, startPoint x: 538, startPoint y: 181, endPoint x: 617, endPoint y: 181, distance: 79.0
click at [617, 181] on p "More details" at bounding box center [1039, 180] width 993 height 13
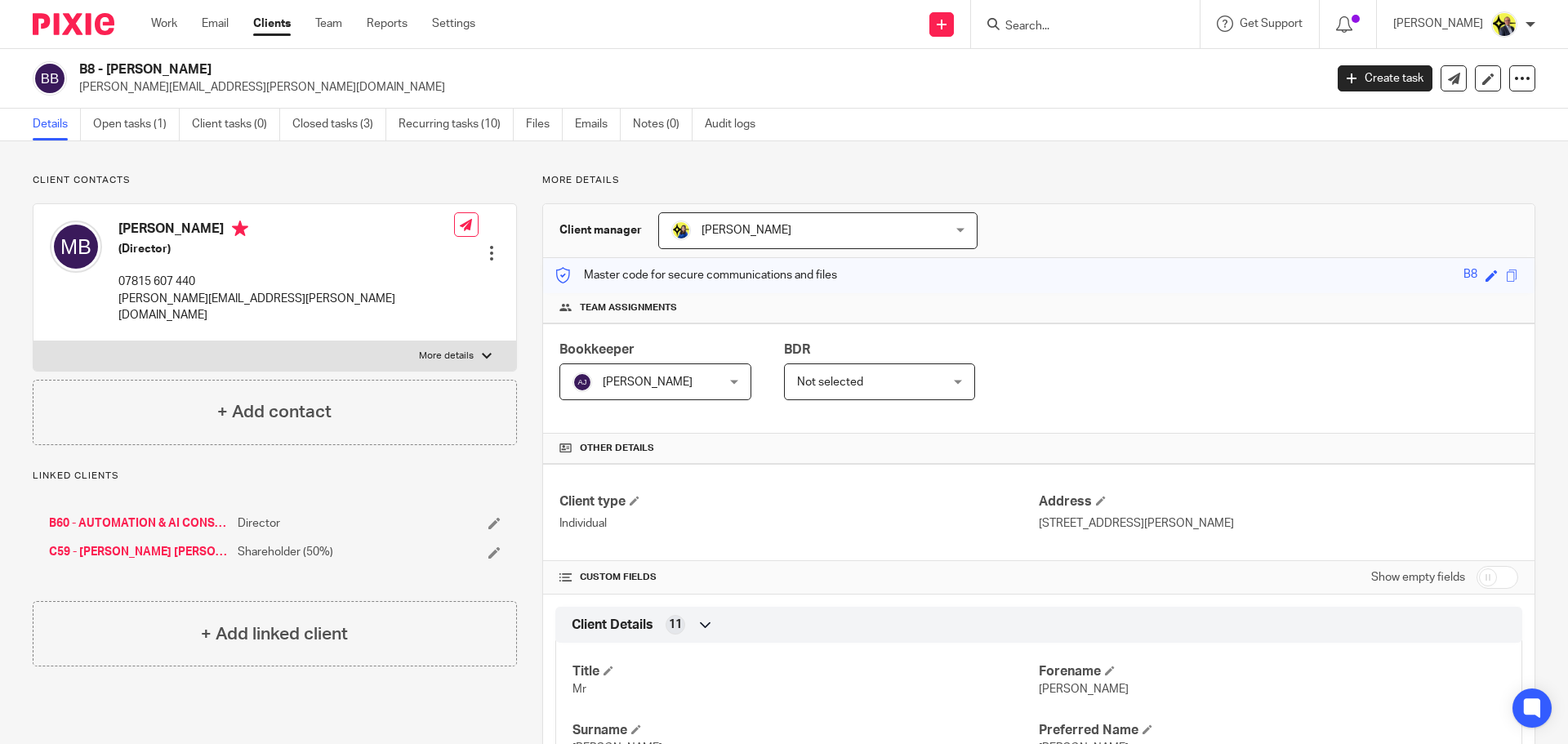
click at [542, 180] on p "More details" at bounding box center [1039, 180] width 993 height 13
click at [585, 179] on p "More details" at bounding box center [1039, 180] width 993 height 13
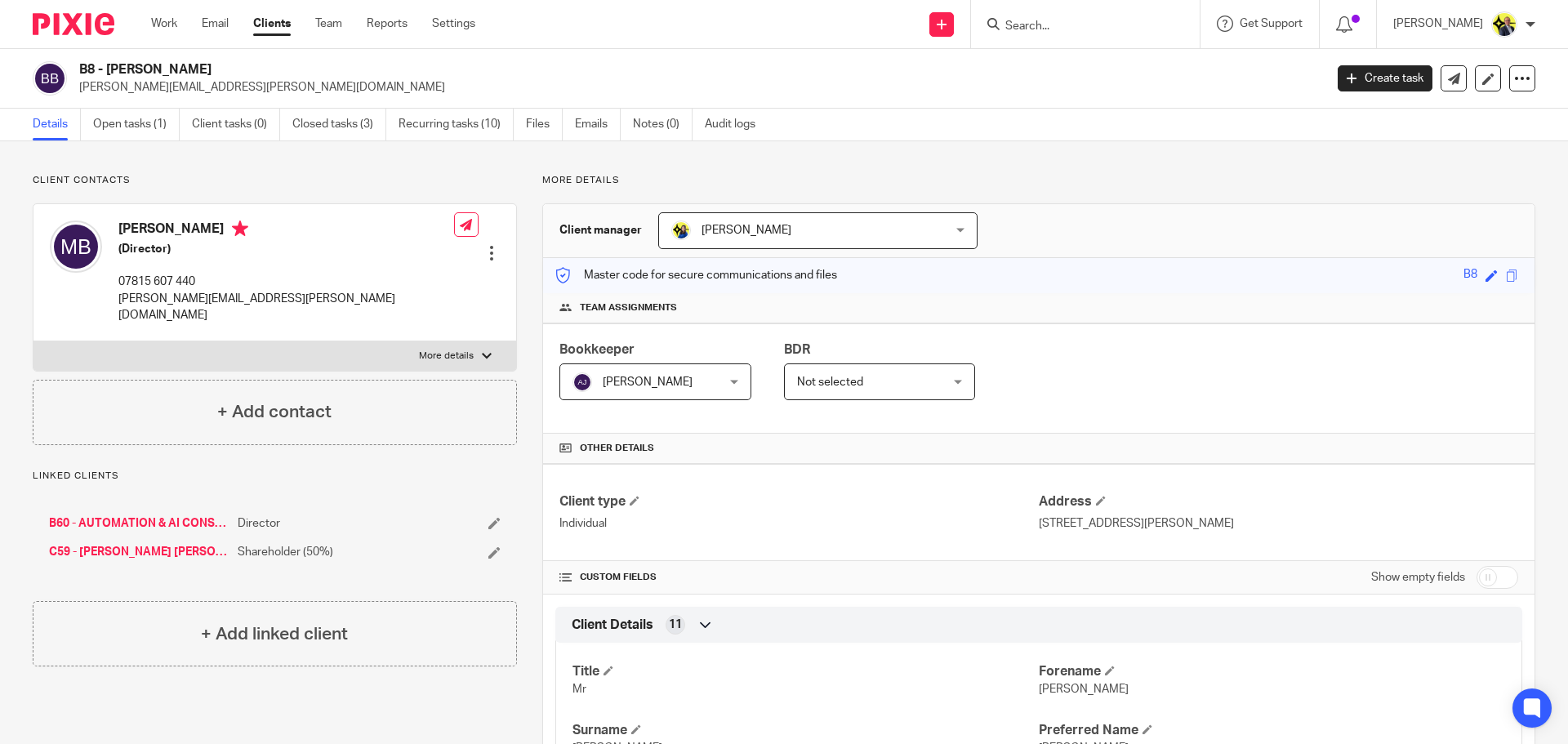
click at [571, 179] on p "More details" at bounding box center [1039, 180] width 993 height 13
click at [542, 181] on p "More details" at bounding box center [1039, 180] width 993 height 13
click at [184, 515] on link "B60 - AUTOMATION & AI CONSULTING LTD" at bounding box center [139, 524] width 181 height 16
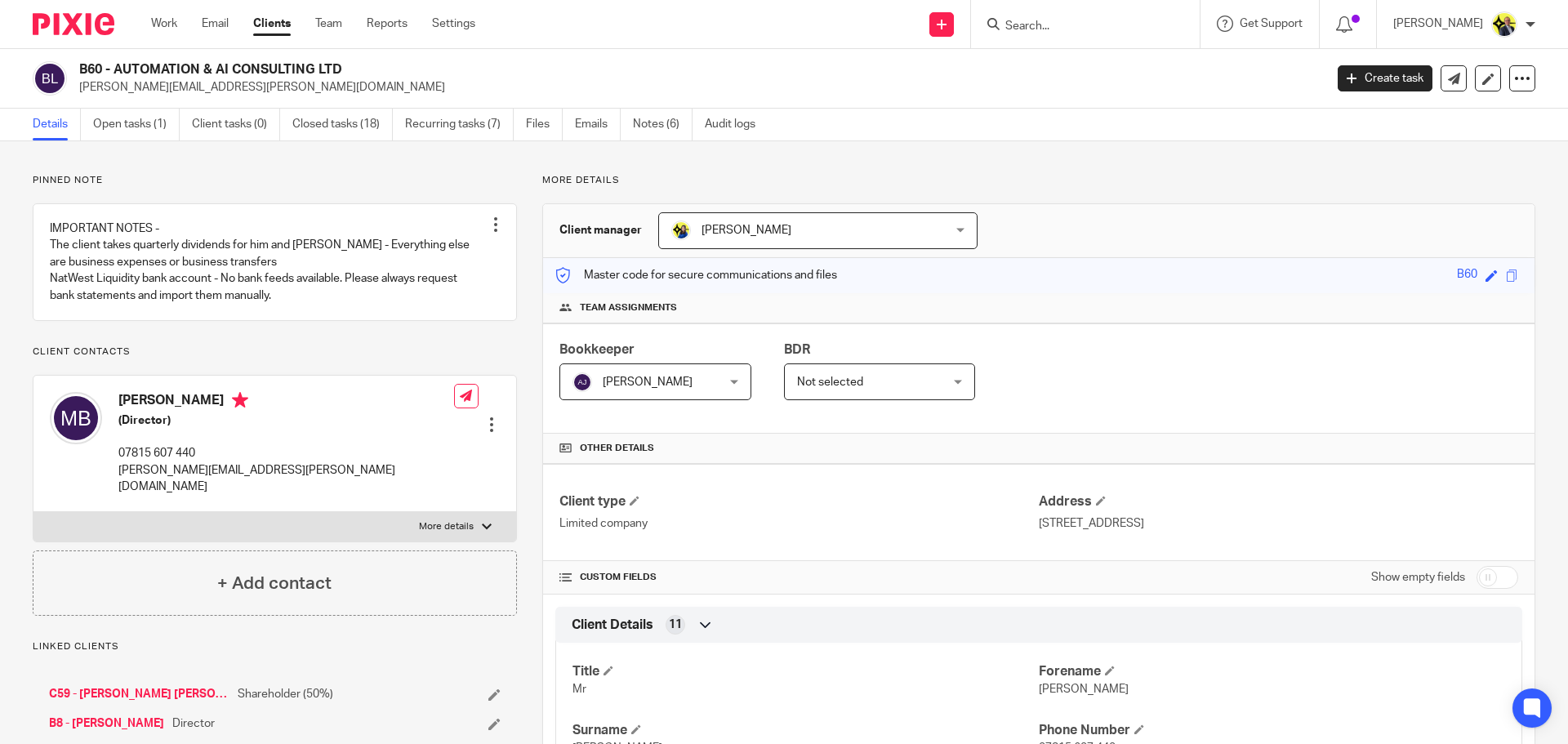
drag, startPoint x: 346, startPoint y: 67, endPoint x: 77, endPoint y: 68, distance: 269.0
click at [77, 68] on div "B60 - AUTOMATION & AI CONSULTING LTD [PERSON_NAME][EMAIL_ADDRESS][PERSON_NAME][…" at bounding box center [673, 78] width 1281 height 34
copy h2 "B60 - AUTOMATION & AI CONSULTING LTD"
drag, startPoint x: 300, startPoint y: 489, endPoint x: 118, endPoint y: 489, distance: 182.0
click at [118, 489] on div "Michael Buchmann (Director) 07815 607 440 michael.buchmann@outlook.com Edit con…" at bounding box center [274, 444] width 483 height 137
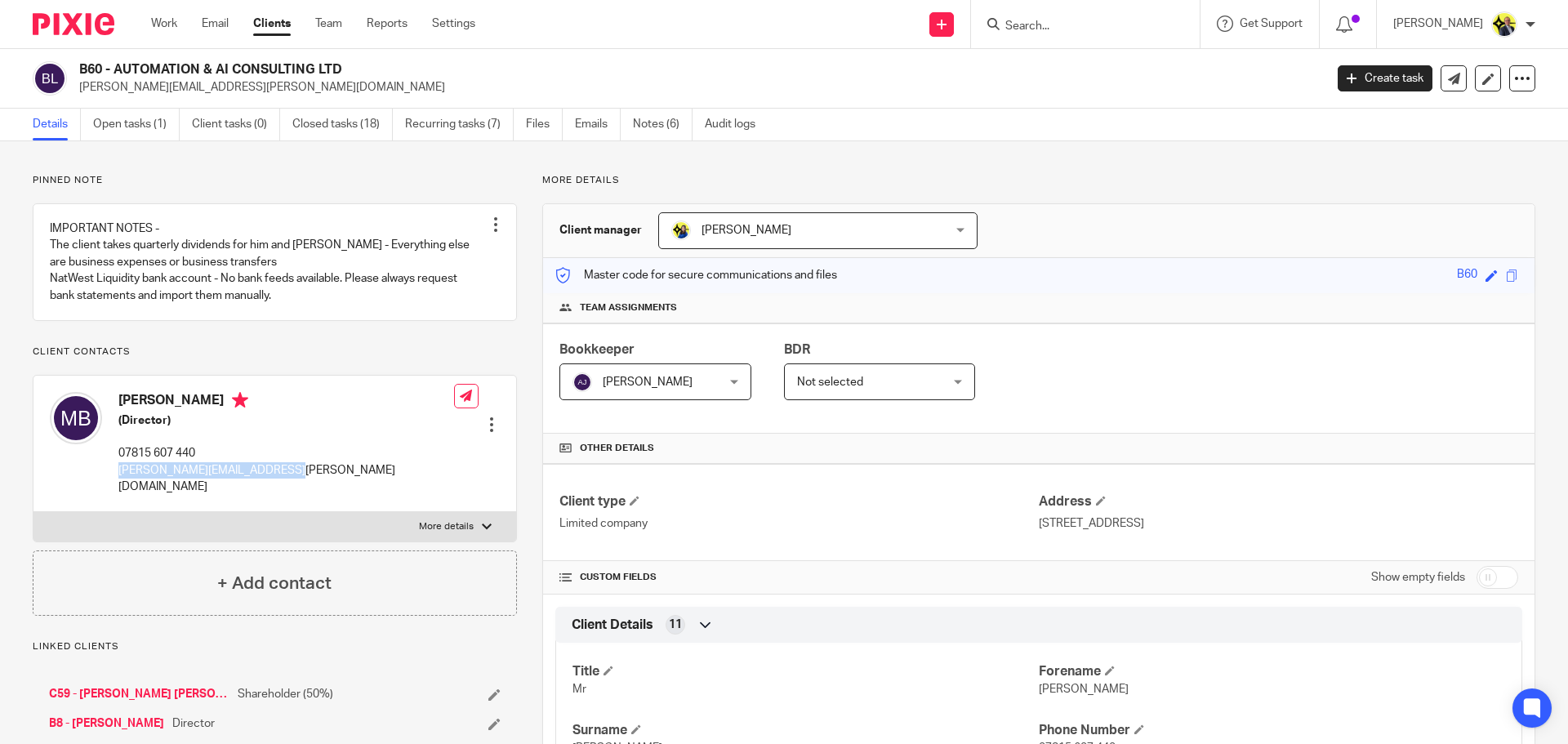
copy p "michael.buchmann@outlook.com"
drag, startPoint x: 199, startPoint y: 466, endPoint x: 117, endPoint y: 464, distance: 82.0
click at [117, 464] on div "Michael Buchmann (Director) 07815 607 440 michael.buchmann@outlook.com" at bounding box center [251, 444] width 404 height 120
copy p "07815 607 440"
click at [1058, 34] on form at bounding box center [1090, 23] width 174 height 21
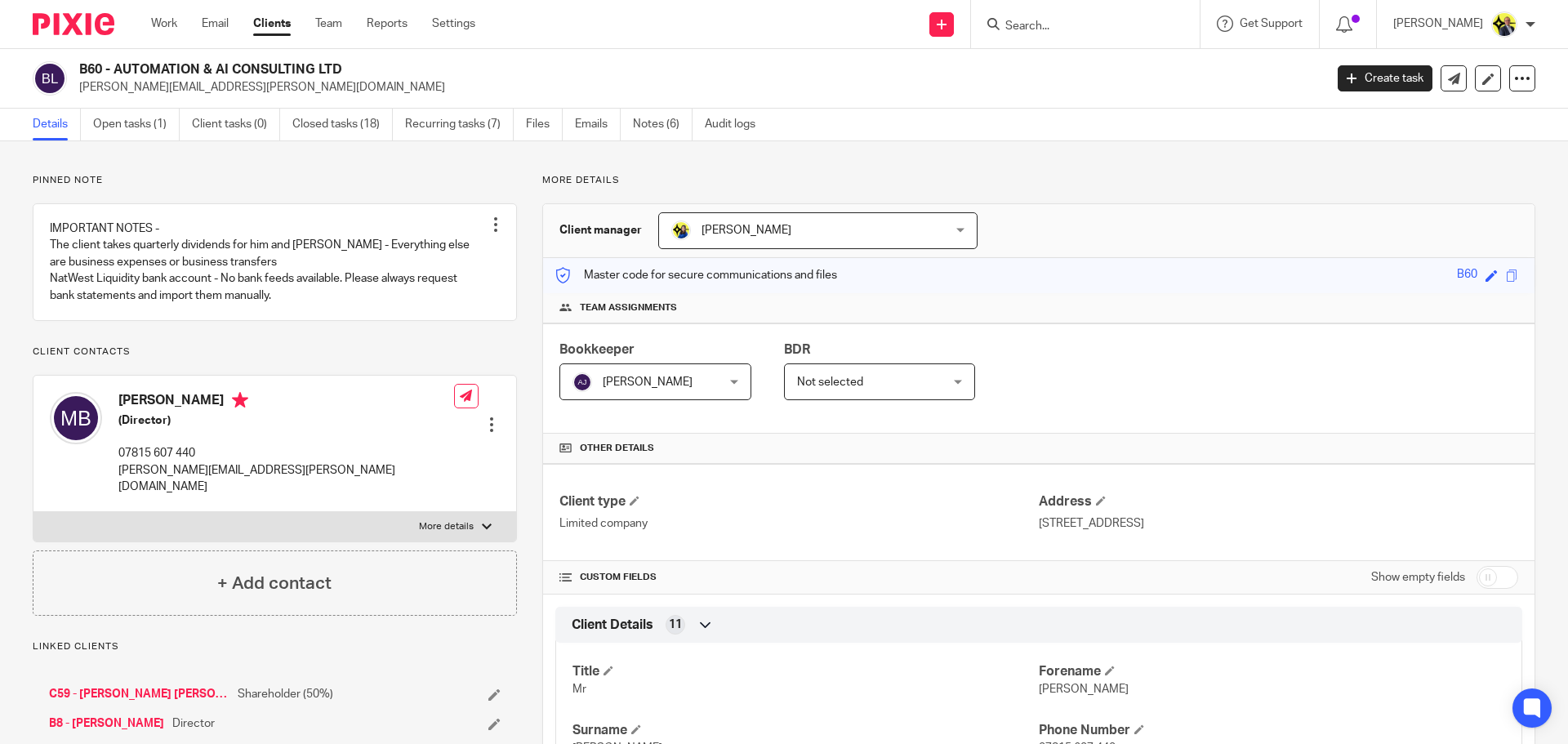
click at [1065, 28] on input "Search" at bounding box center [1077, 27] width 147 height 14
click at [1053, 31] on input "Search" at bounding box center [1077, 27] width 147 height 14
type input "r22"
click at [1100, 75] on link at bounding box center [1138, 70] width 276 height 38
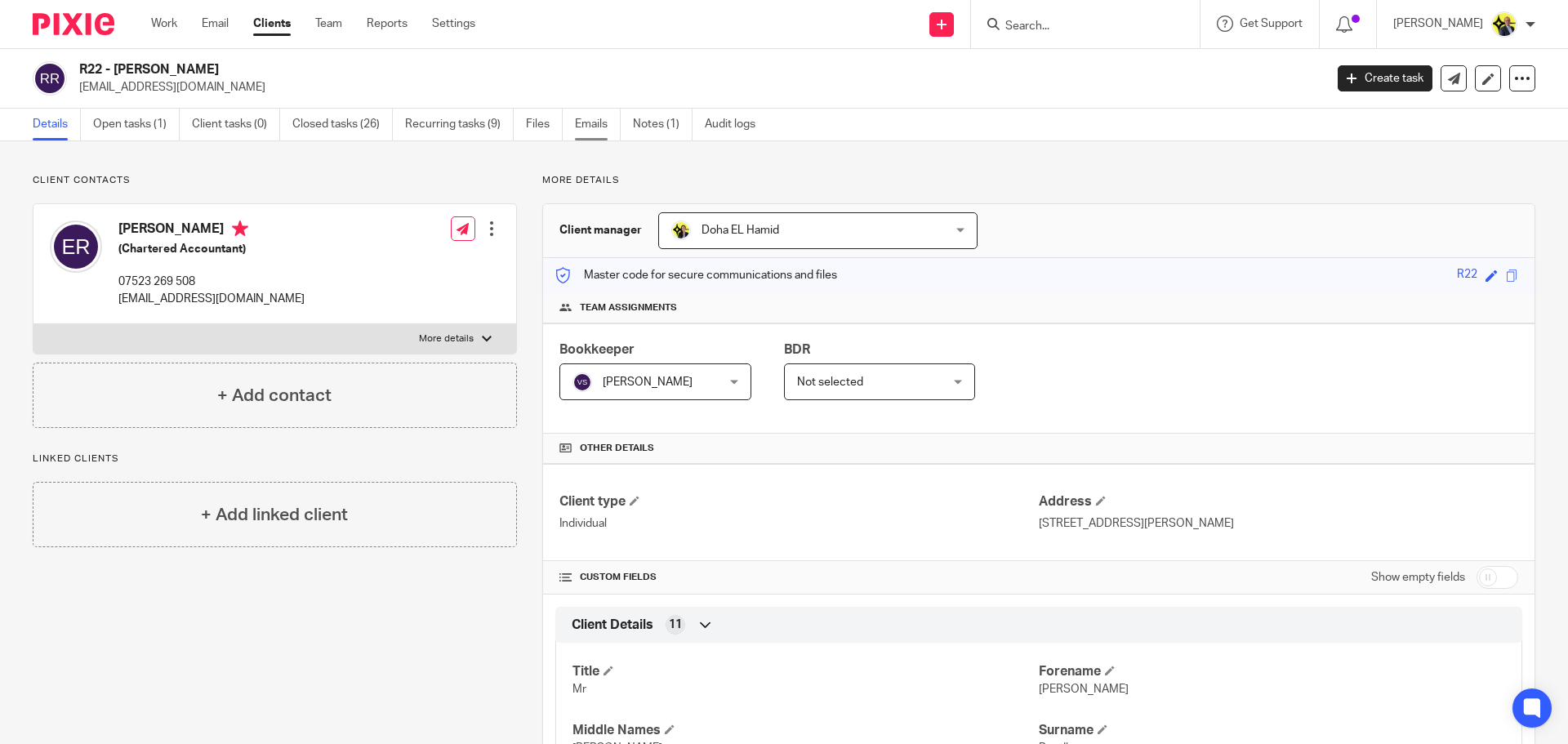
click at [601, 127] on link "Emails" at bounding box center [597, 124] width 46 height 31
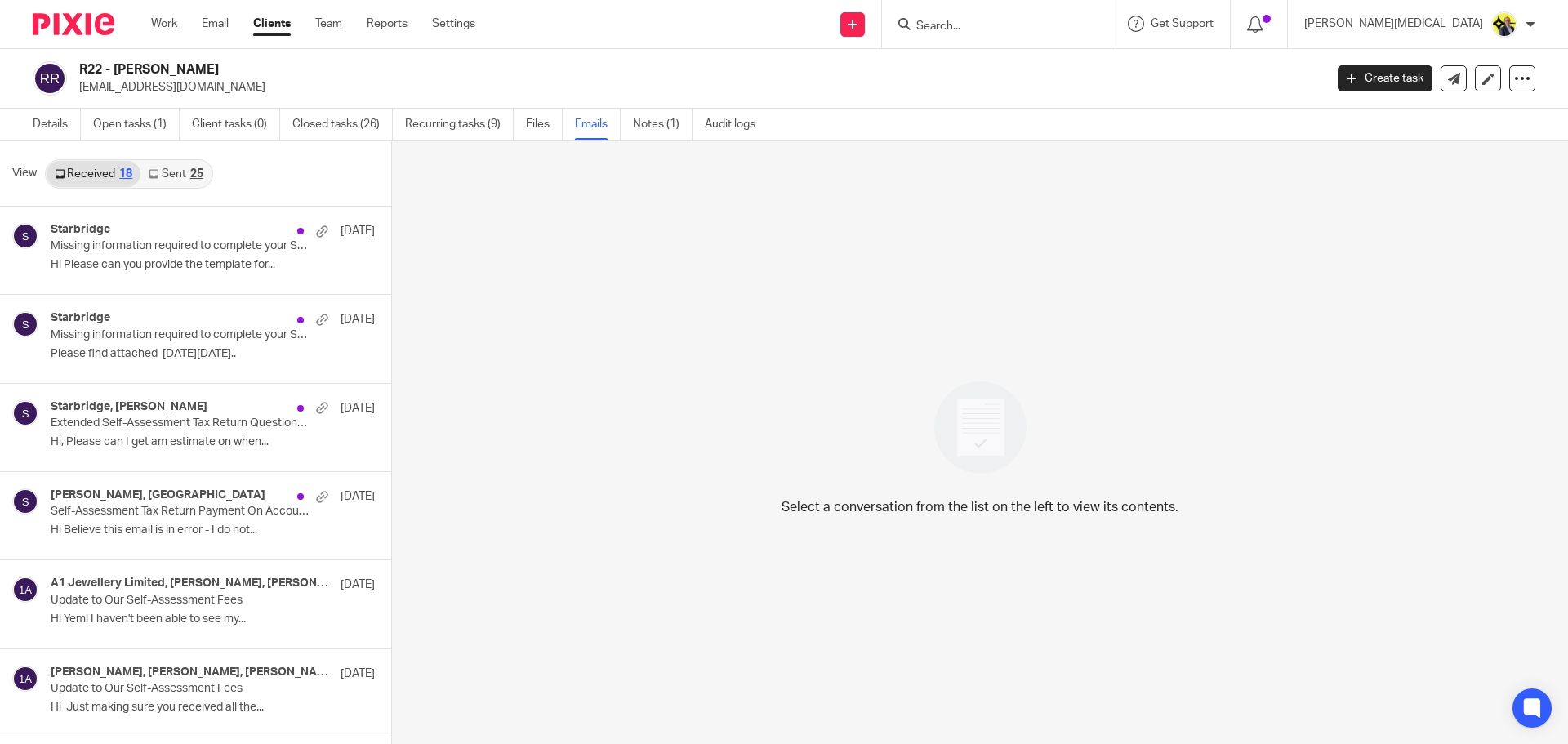
click at [185, 174] on link "Sent 25" at bounding box center [175, 174] width 70 height 26
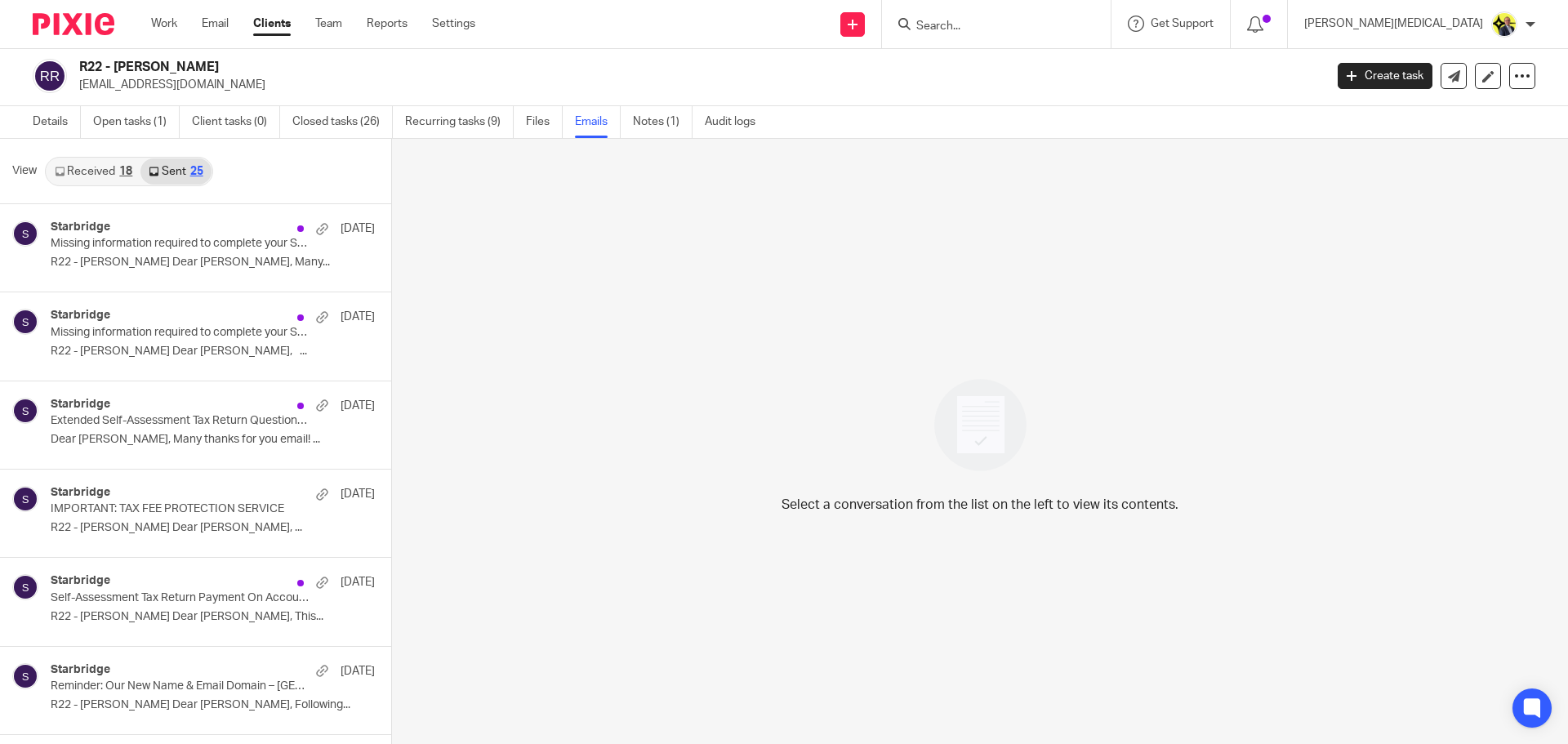
click at [72, 175] on link "Received 18" at bounding box center [94, 171] width 94 height 26
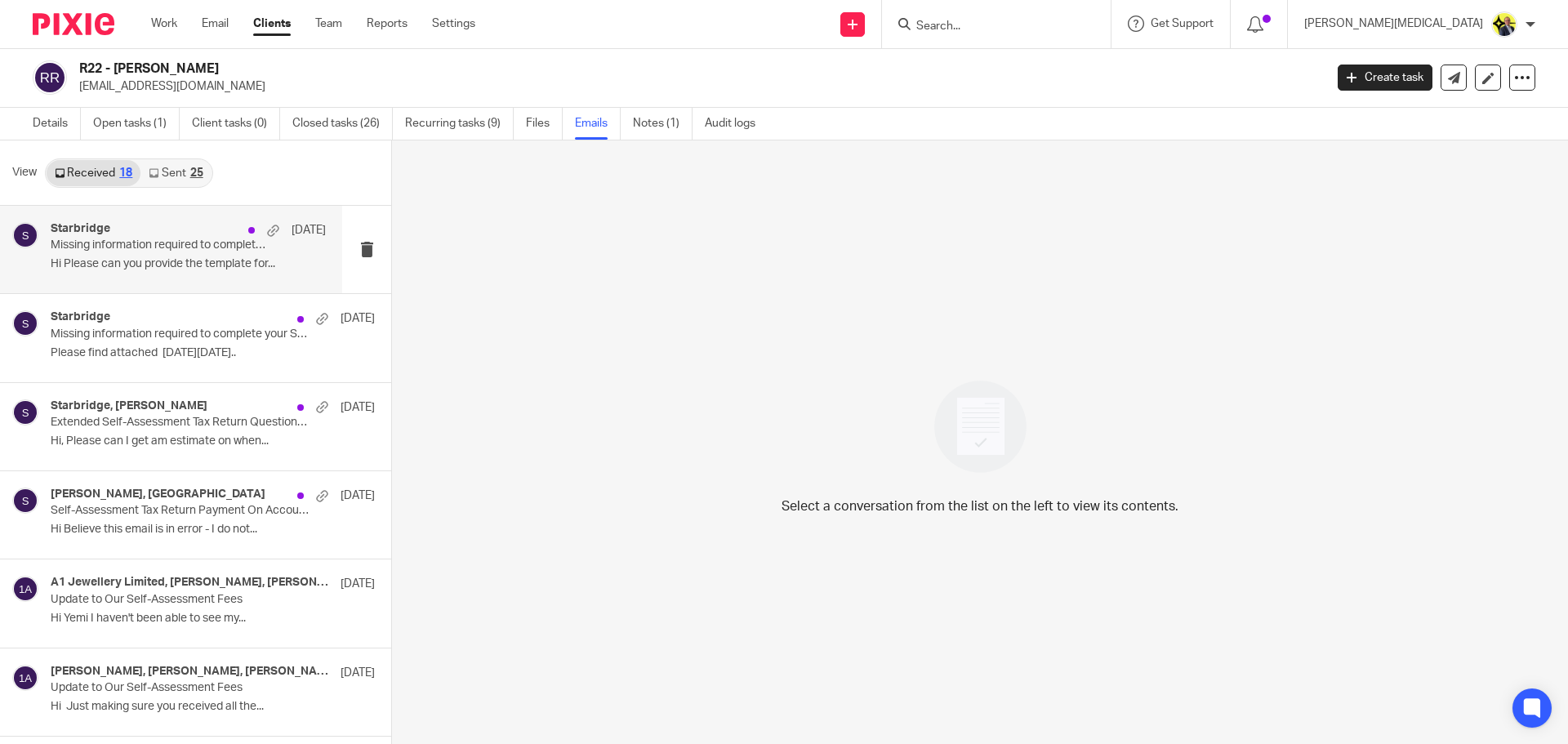
scroll to position [0, 0]
click at [152, 253] on p "Missing information required to complete your Self-Assessment Tax Return" at bounding box center [160, 246] width 220 height 13
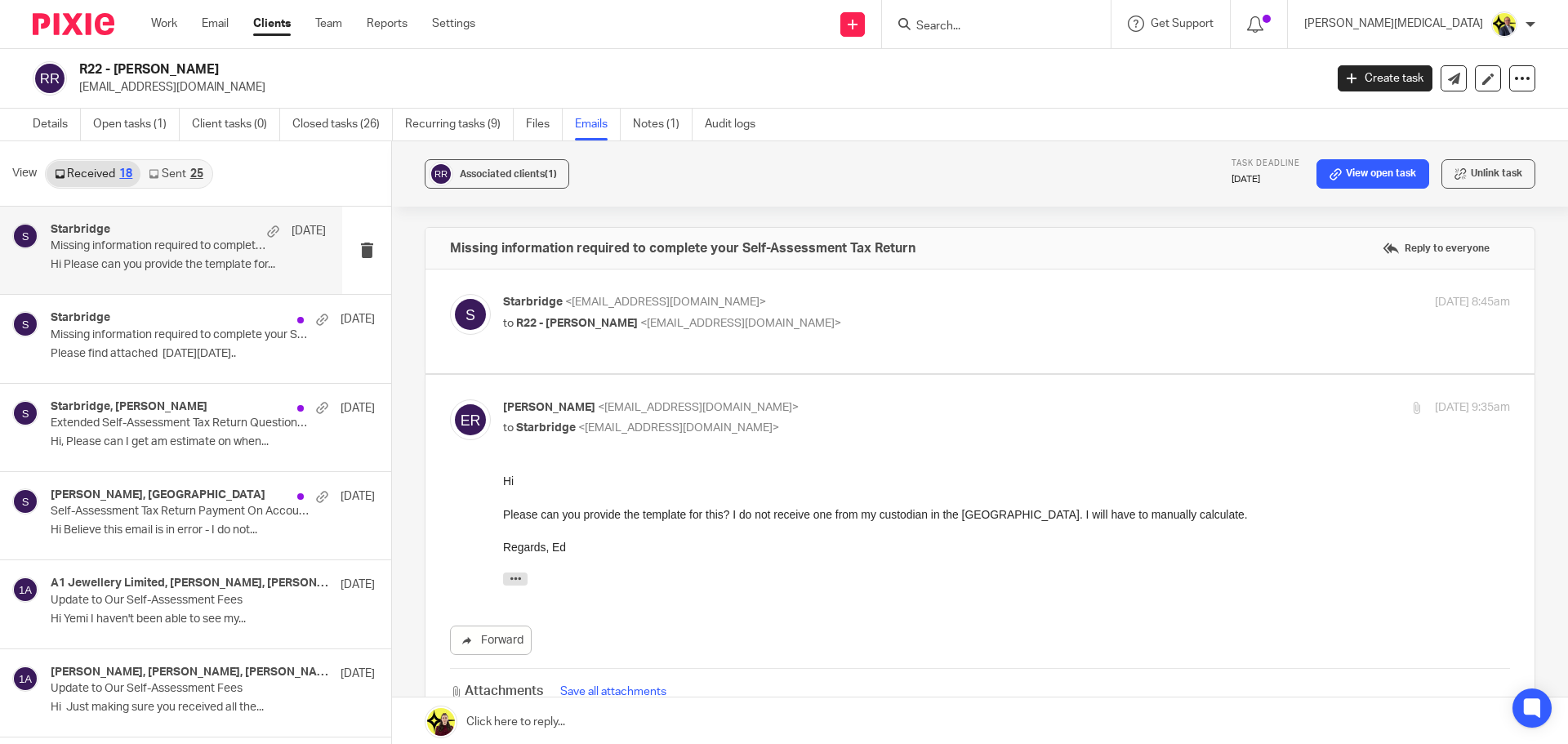
click at [841, 330] on p "to R22 - [PERSON_NAME] <[EMAIL_ADDRESS][DOMAIN_NAME]>" at bounding box center [838, 324] width 671 height 17
checkbox input "true"
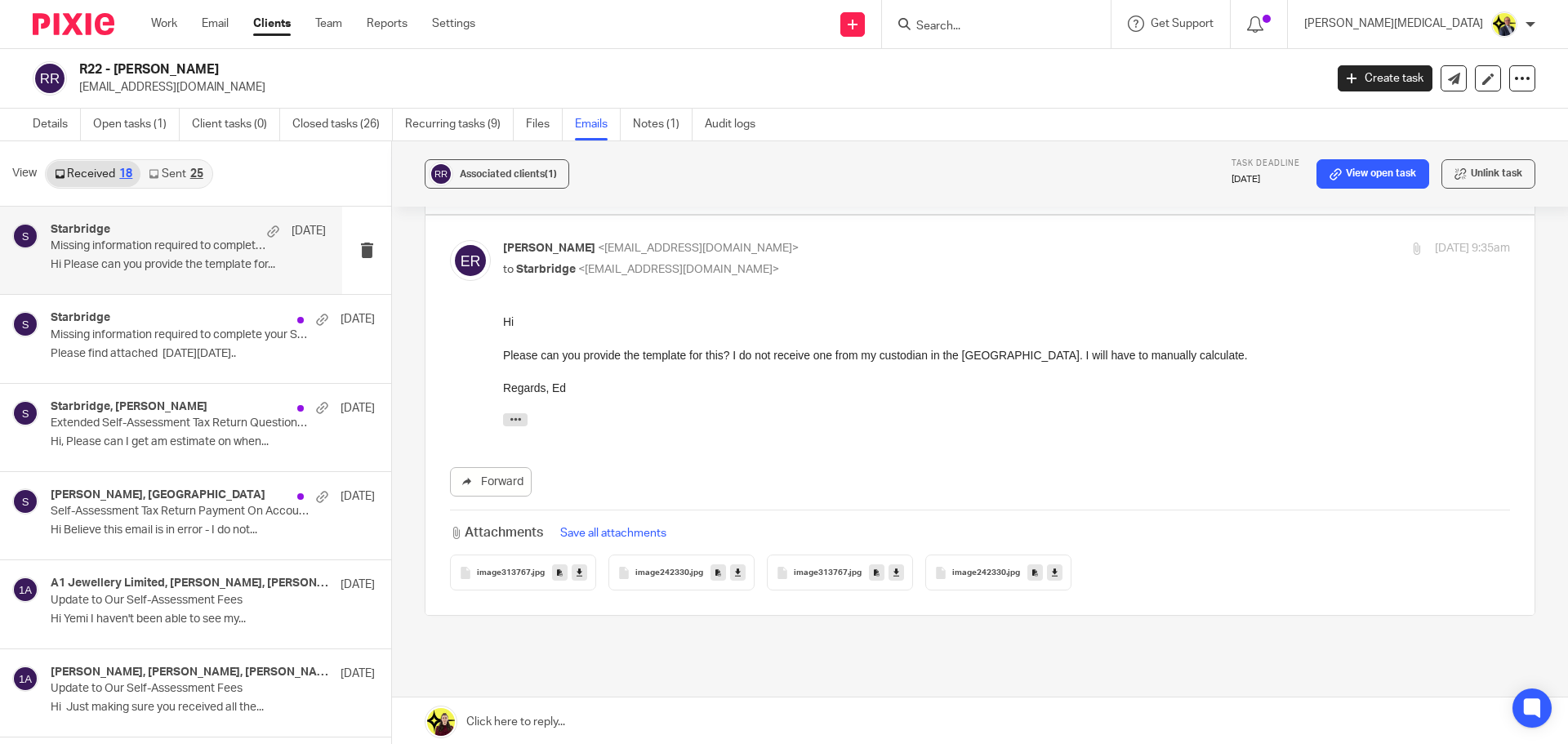
scroll to position [388, 0]
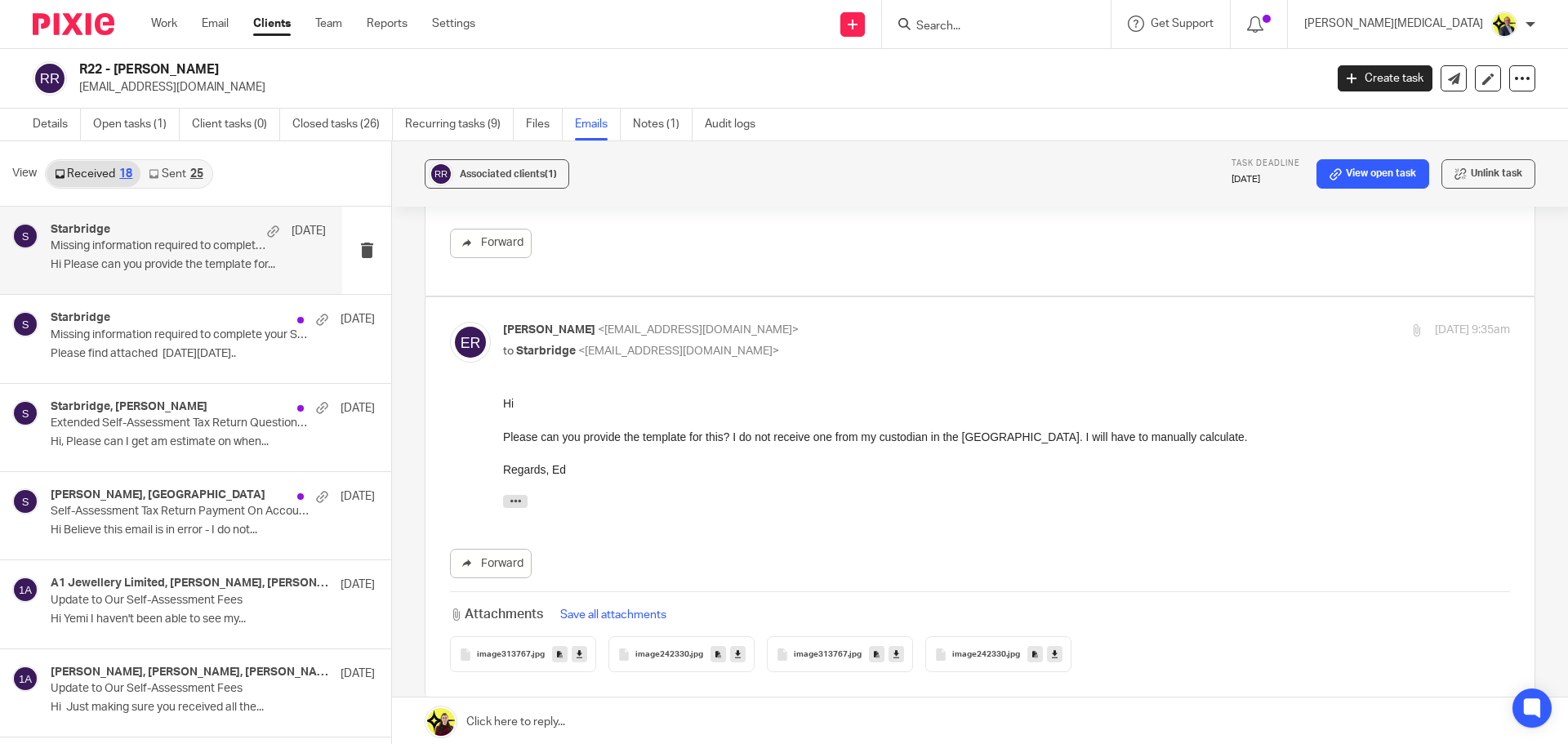
click at [591, 462] on div "Regards, Ed" at bounding box center [1007, 470] width 1008 height 16
click at [40, 121] on link "Details" at bounding box center [57, 124] width 49 height 31
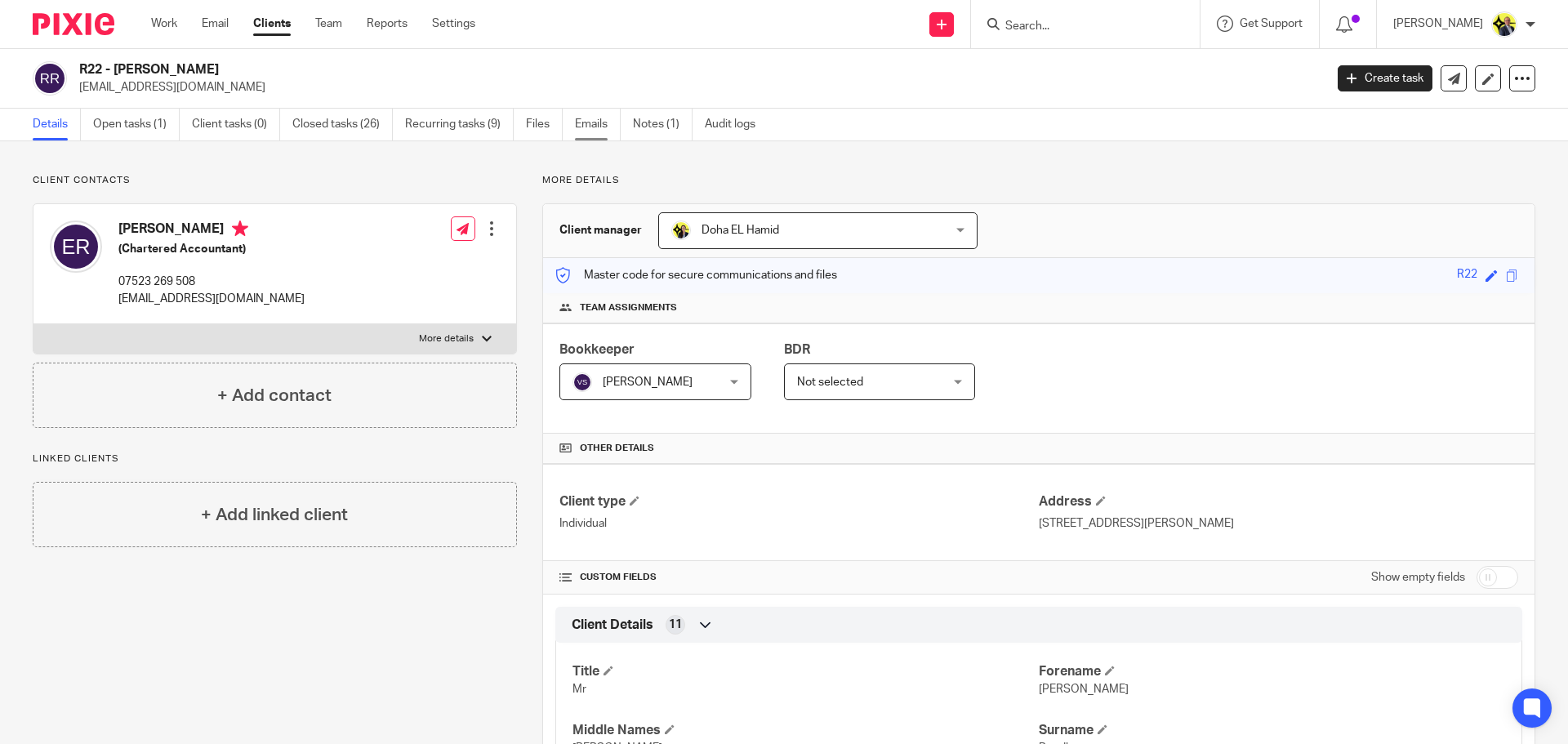
click at [585, 132] on link "Emails" at bounding box center [597, 124] width 46 height 31
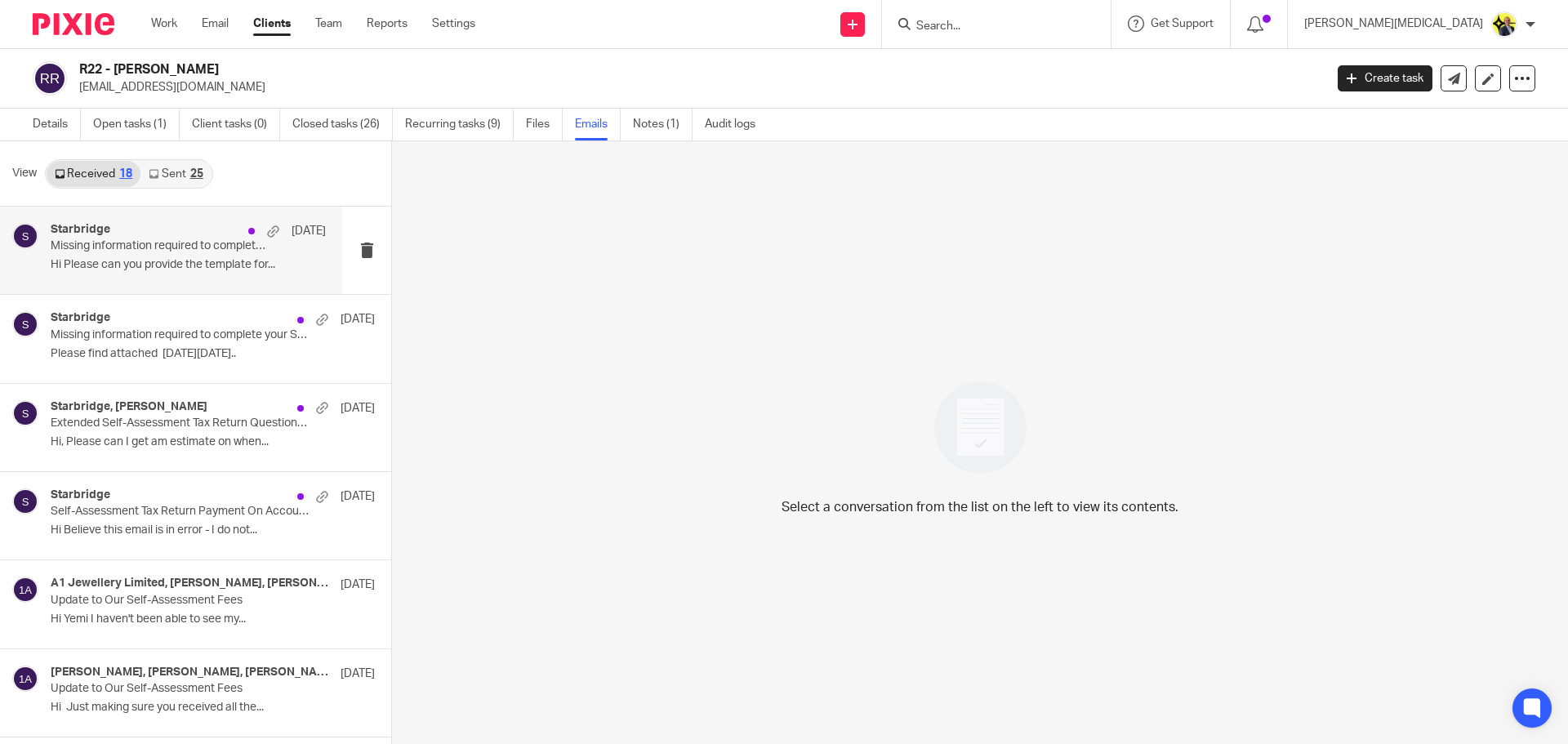
click at [111, 266] on p "Hi Please can you provide the template for..." at bounding box center [188, 264] width 275 height 13
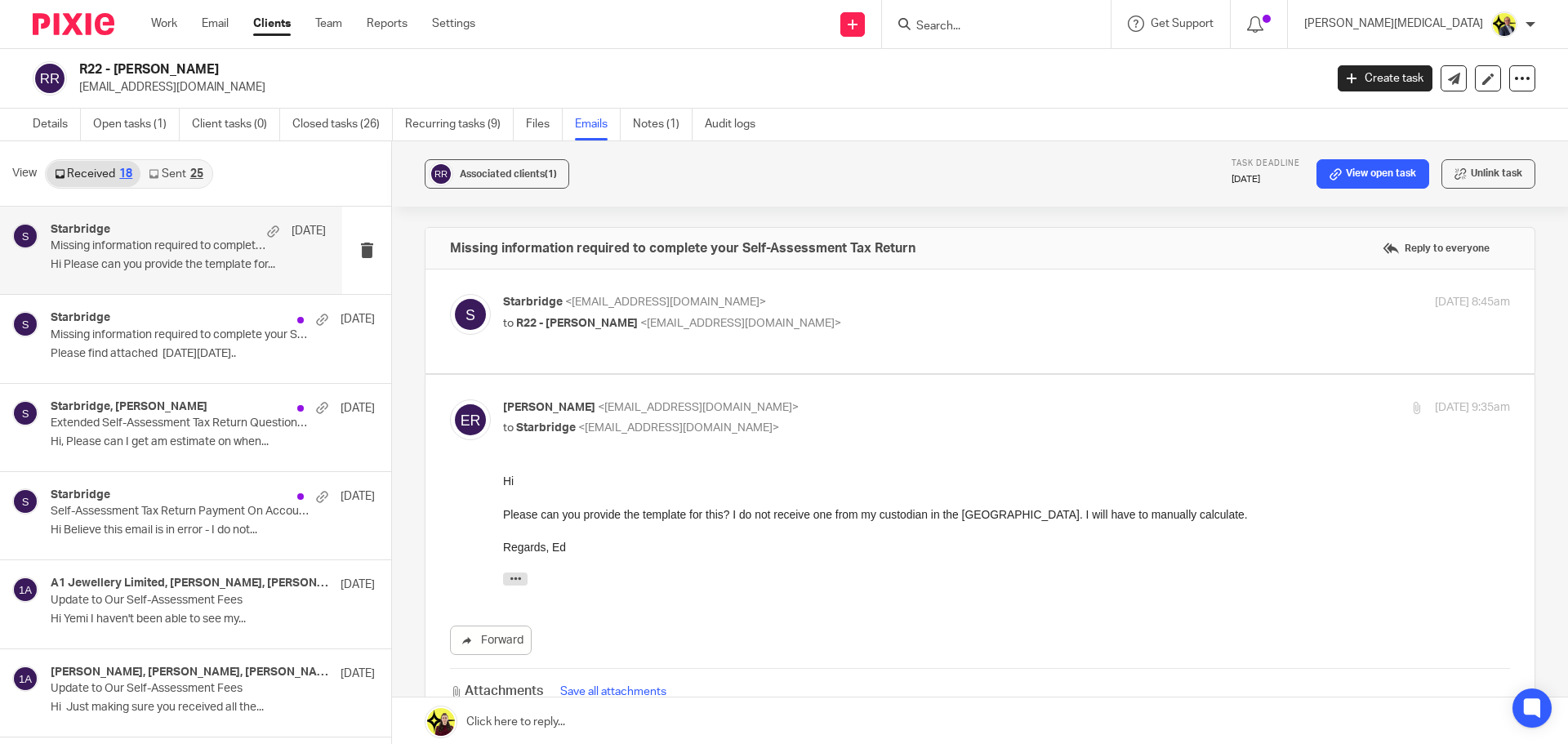
scroll to position [82, 0]
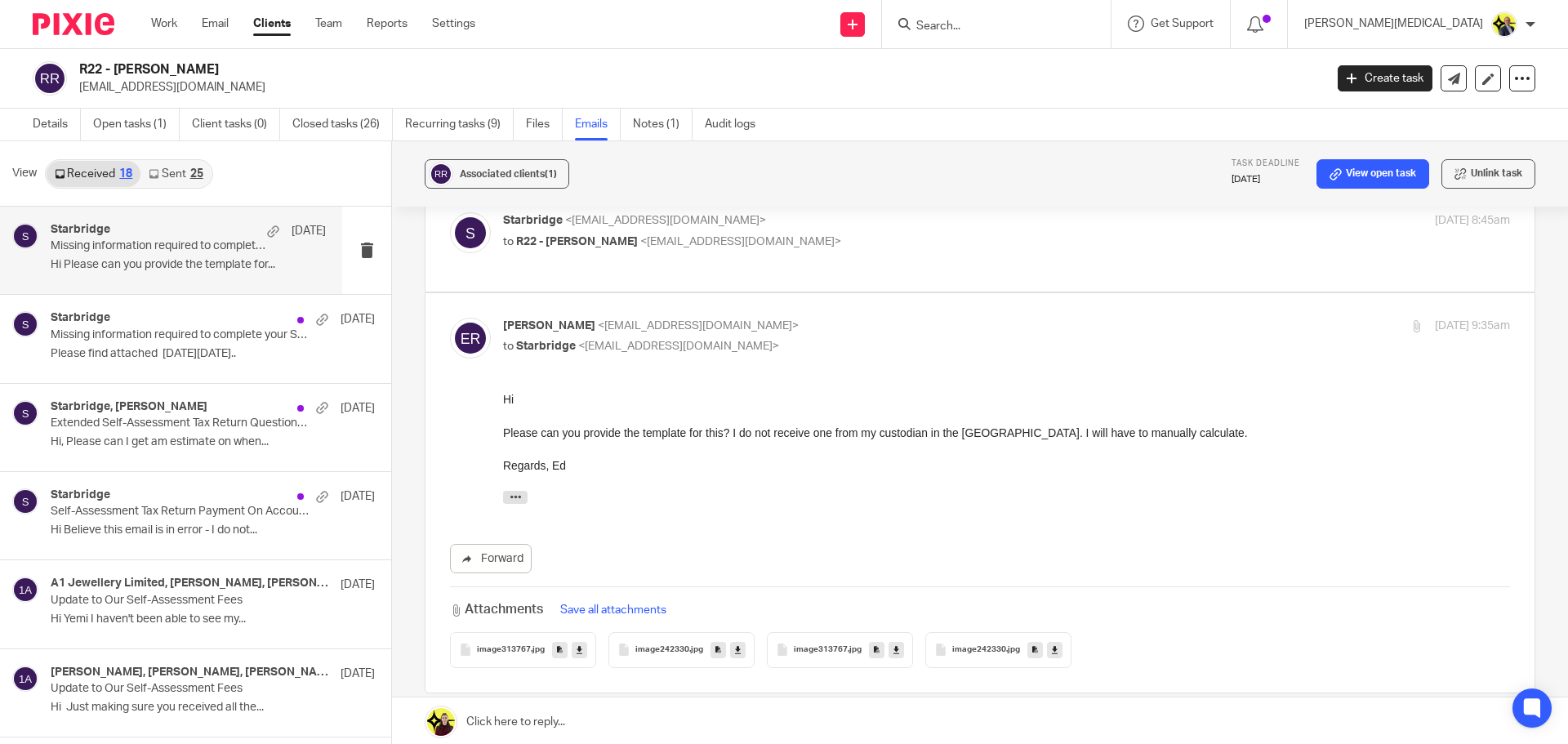
click at [632, 164] on div "Associated clients (1) Task deadline [DATE] View open task Unlink task" at bounding box center [981, 174] width 1177 height 66
click at [611, 256] on div "Starbridge <[EMAIL_ADDRESS][DOMAIN_NAME]> to R22 - [PERSON_NAME] <[EMAIL_ADDRES…" at bounding box center [980, 239] width 1061 height 55
click at [804, 240] on p "to R22 - [PERSON_NAME] <[EMAIL_ADDRESS][DOMAIN_NAME]>" at bounding box center [838, 242] width 671 height 17
checkbox input "true"
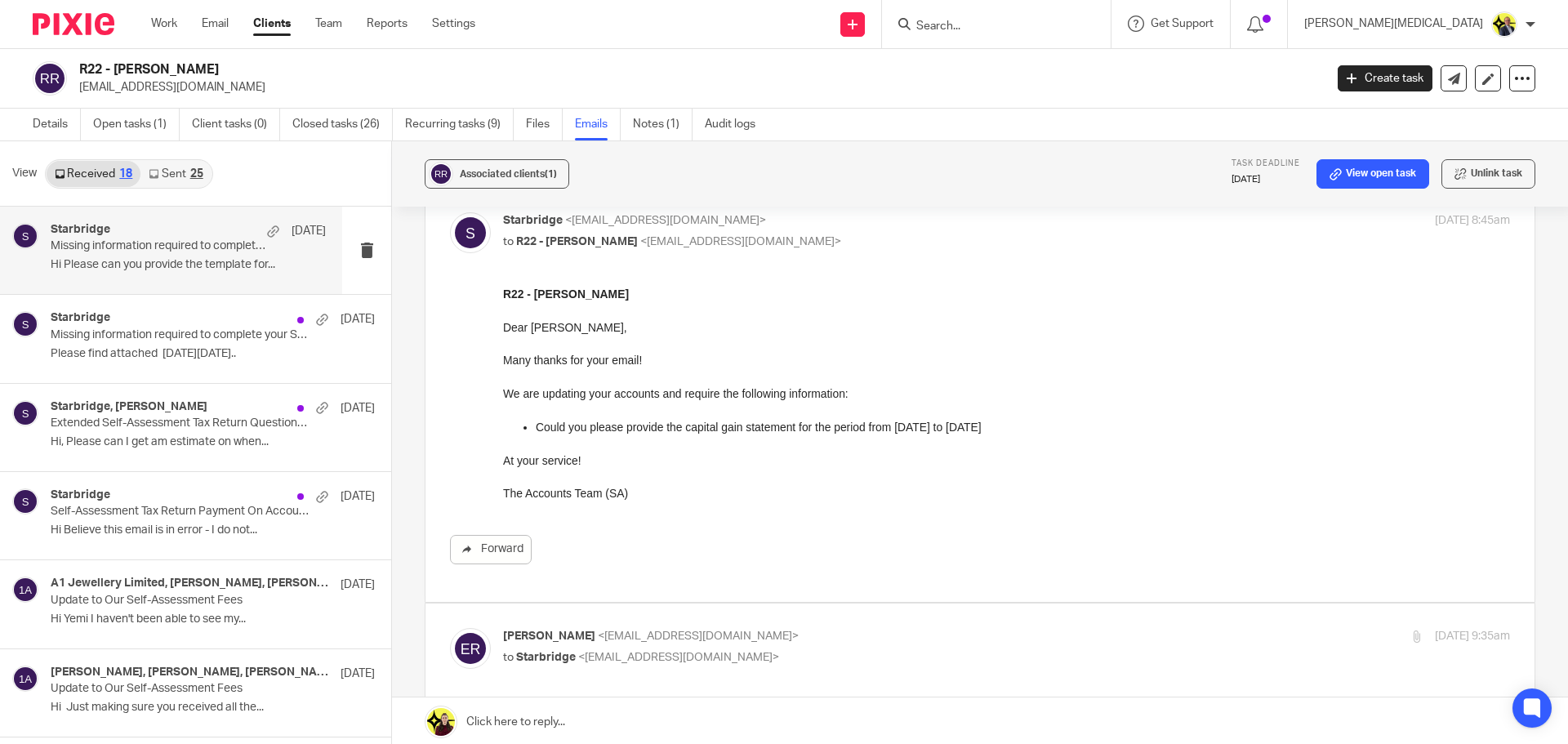
scroll to position [0, 0]
click at [46, 122] on link "Details" at bounding box center [57, 124] width 49 height 31
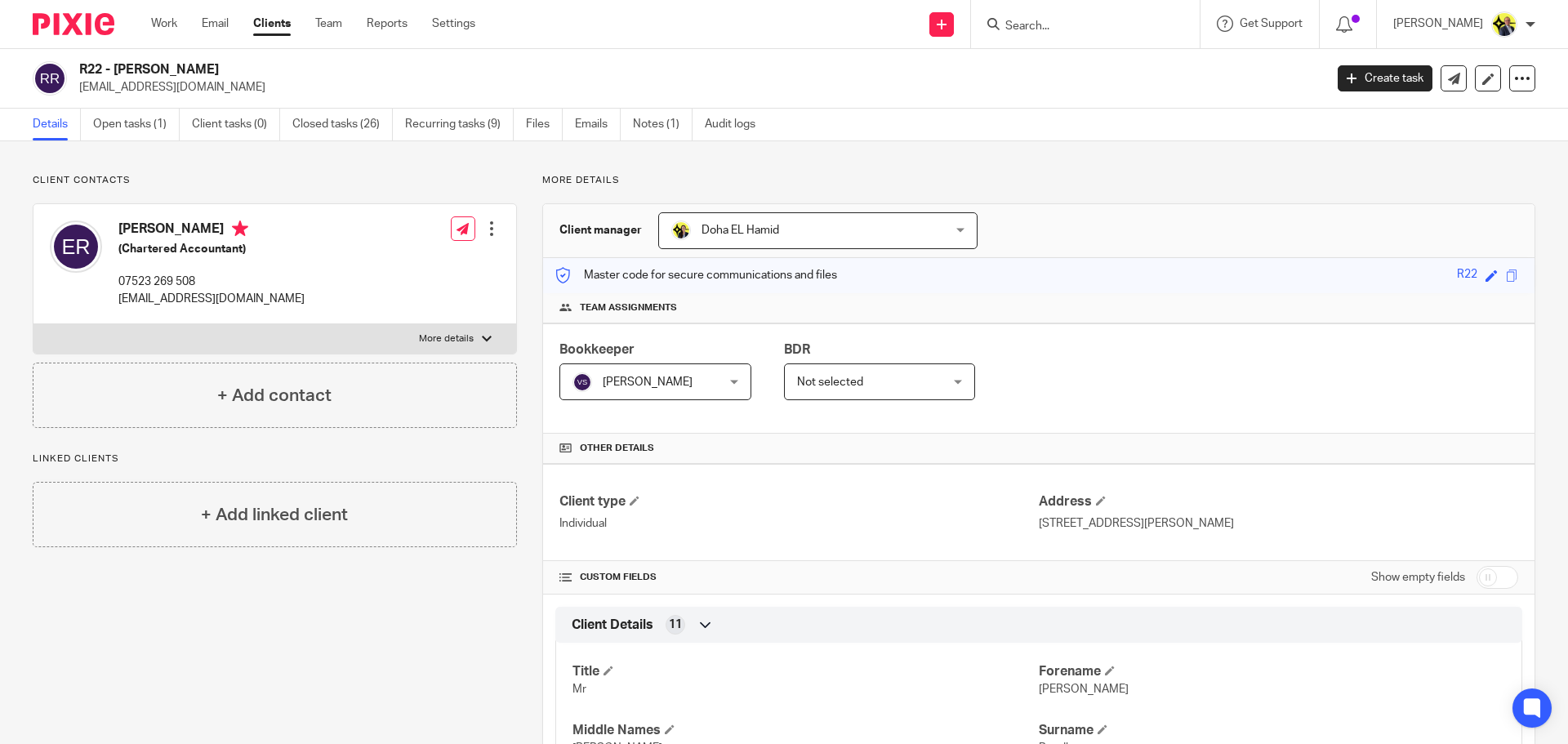
drag, startPoint x: 237, startPoint y: 66, endPoint x: 80, endPoint y: 61, distance: 157.1
click at [80, 61] on h2 "R22 - [PERSON_NAME]" at bounding box center [573, 69] width 988 height 17
copy h2 "R22 - [PERSON_NAME]"
drag, startPoint x: 253, startPoint y: 304, endPoint x: 119, endPoint y: 300, distance: 134.1
click at [119, 300] on div "[PERSON_NAME] (Chartered Accountant) 07523 269 508 [EMAIL_ADDRESS][DOMAIN_NAME]…" at bounding box center [274, 264] width 483 height 120
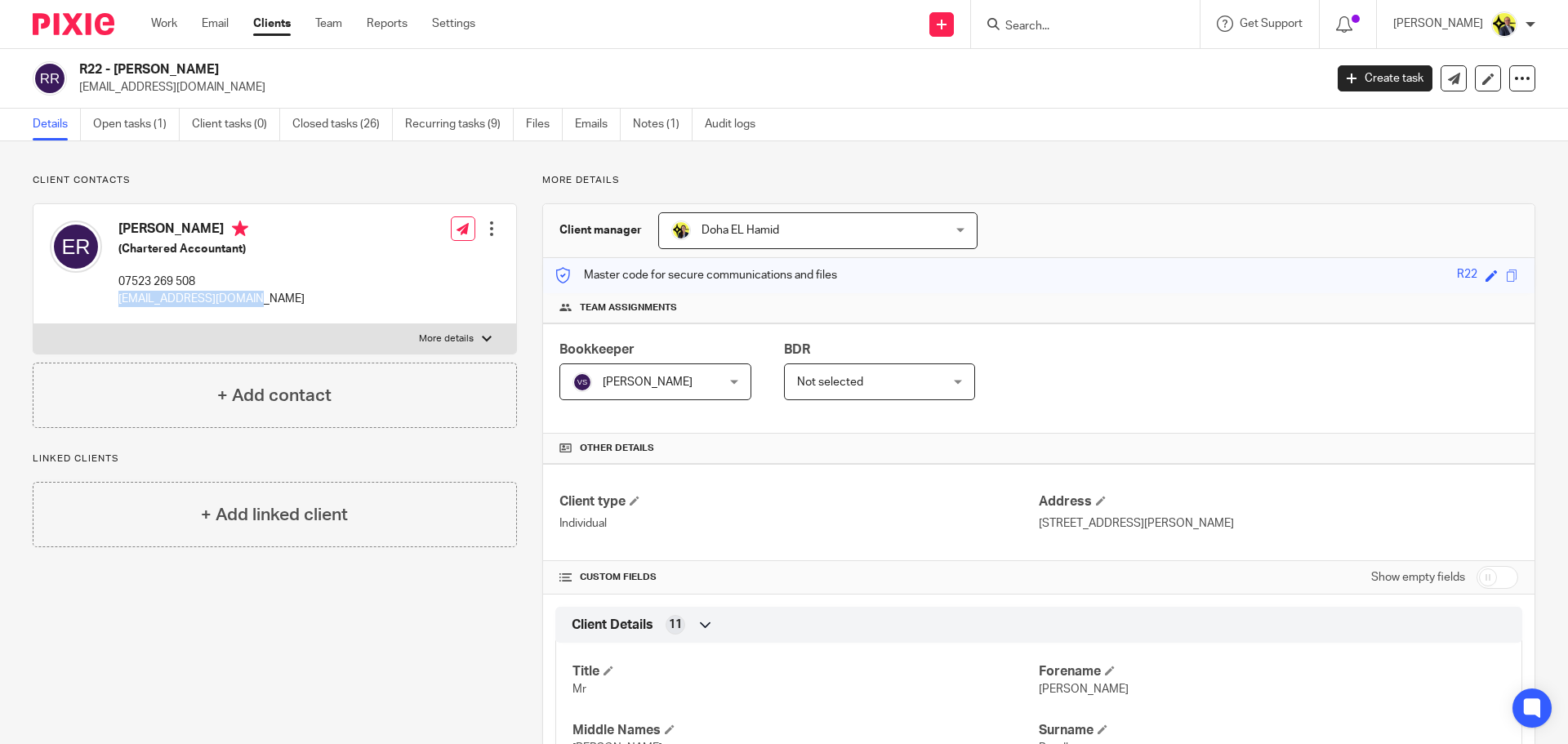
copy p "[EMAIL_ADDRESS][DOMAIN_NAME]"
drag, startPoint x: 202, startPoint y: 280, endPoint x: 116, endPoint y: 278, distance: 86.0
click at [116, 278] on div "[PERSON_NAME] (Chartered Accountant) 07523 269 508 [EMAIL_ADDRESS][DOMAIN_NAME]" at bounding box center [176, 264] width 255 height 103
copy p "07523 269 508"
click at [593, 127] on link "Emails" at bounding box center [597, 124] width 46 height 31
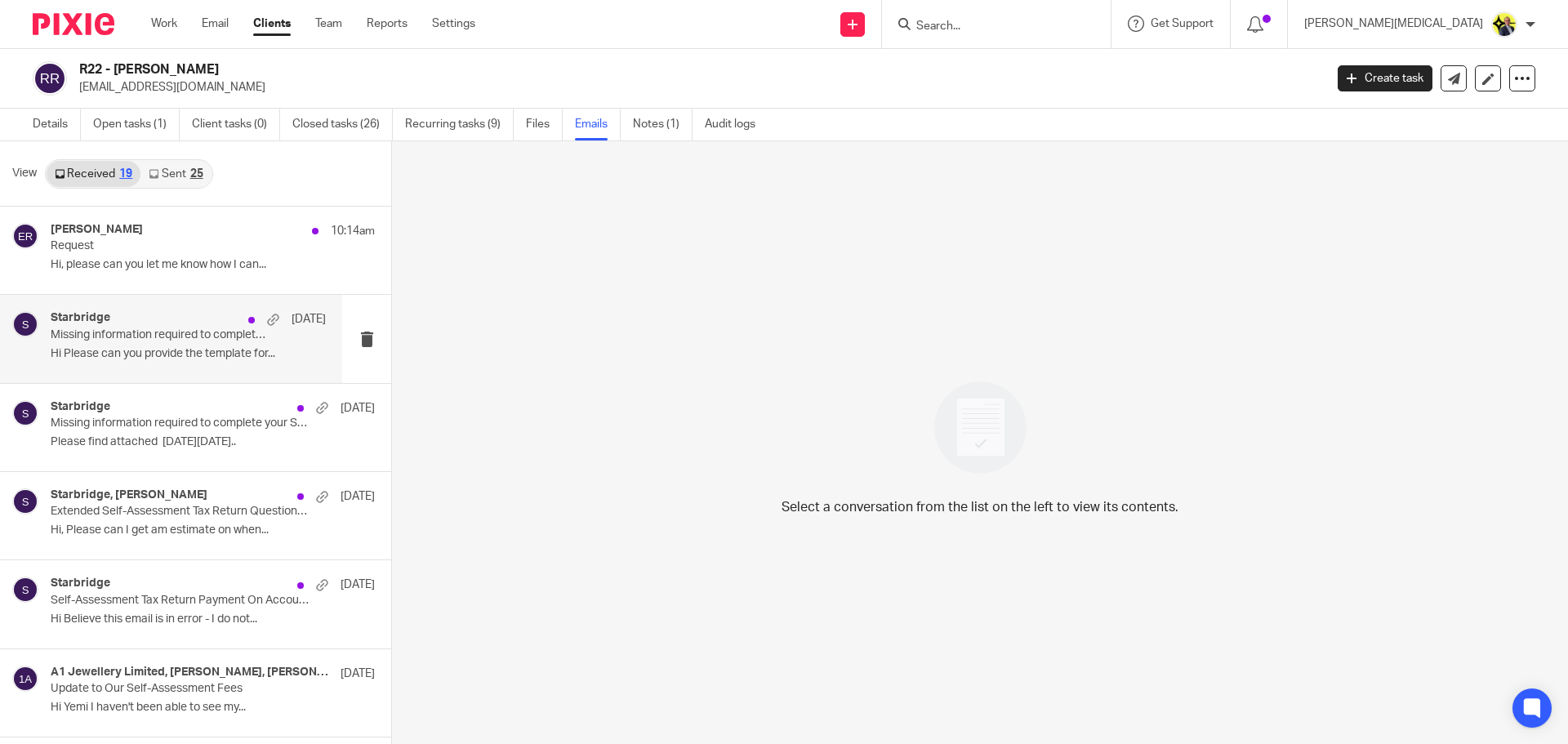
click at [186, 350] on p "Hi Please can you provide the template for..." at bounding box center [188, 354] width 275 height 13
